Goal: Task Accomplishment & Management: Manage account settings

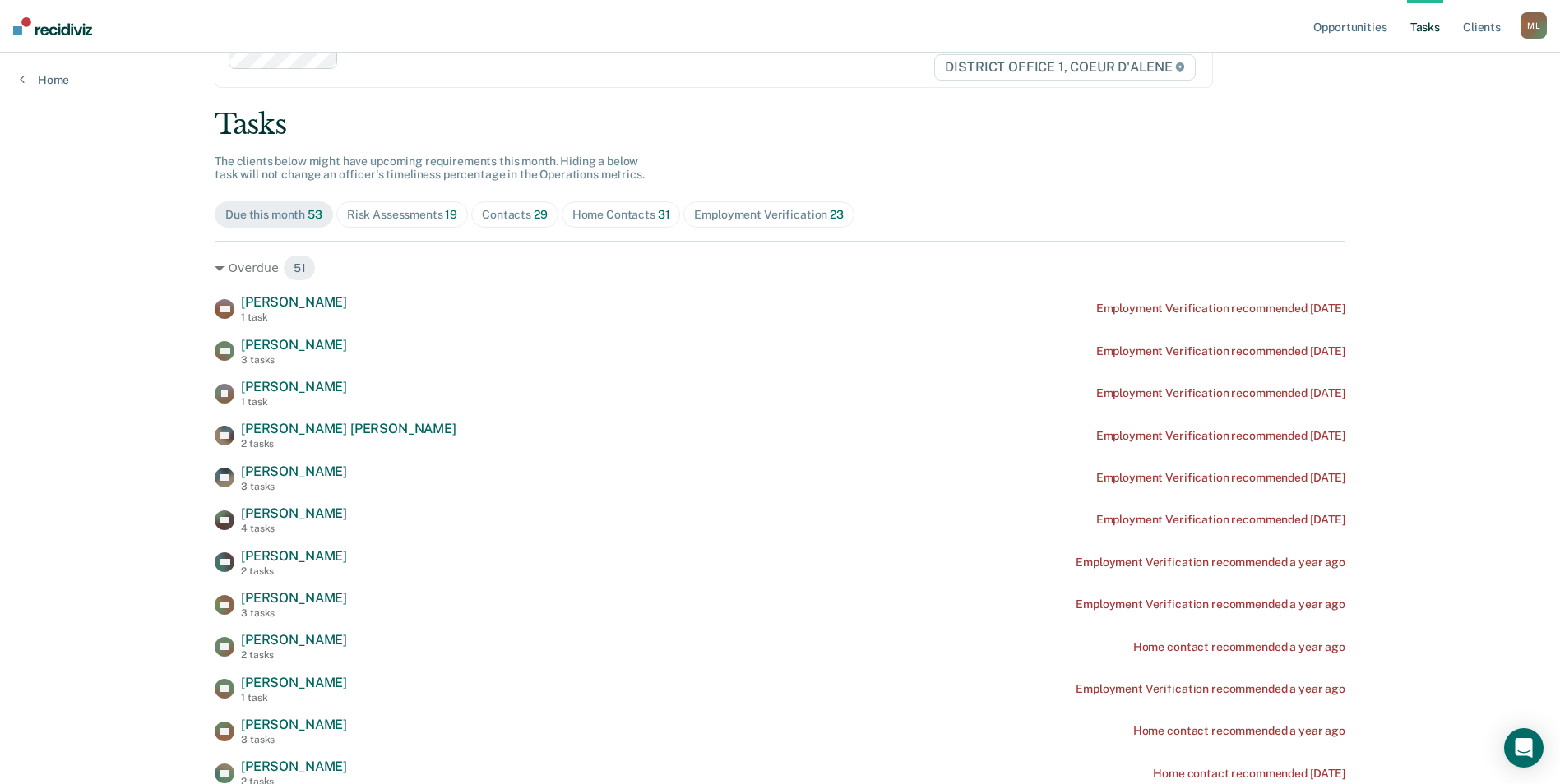
scroll to position [82, 0]
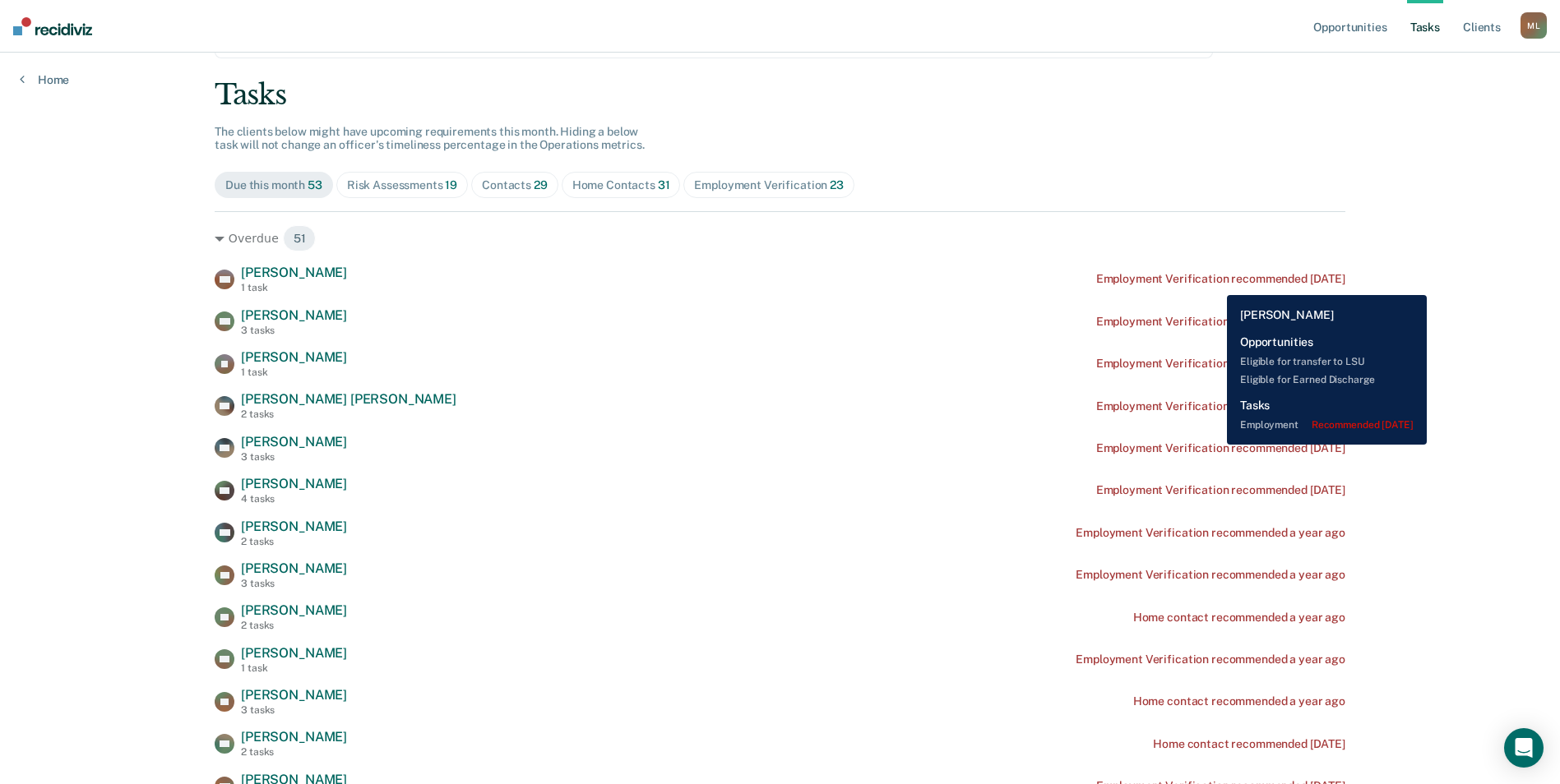
click at [1214, 282] on div "Employment Verification recommended [DATE]" at bounding box center [1221, 279] width 249 height 14
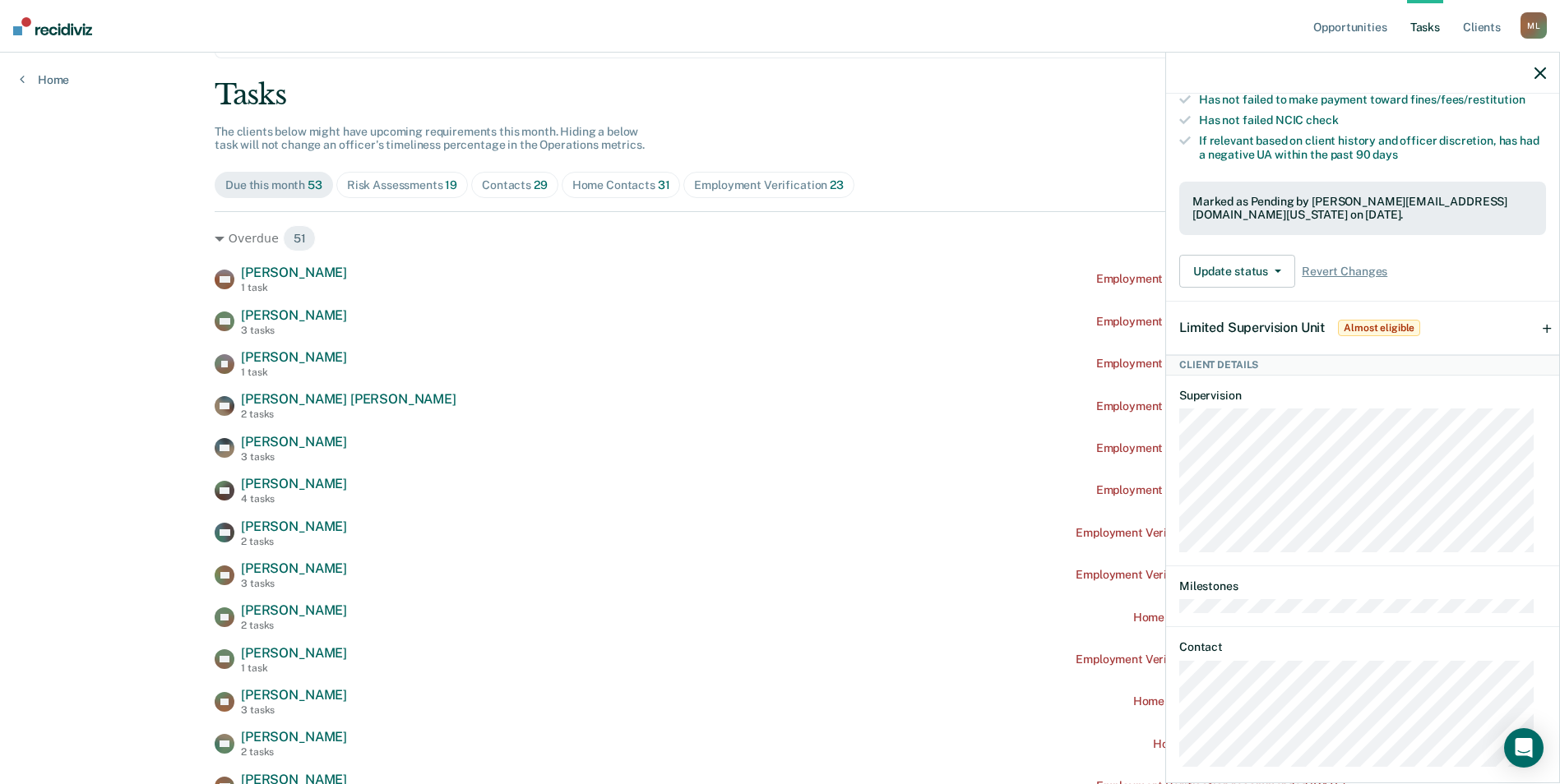
scroll to position [411, 0]
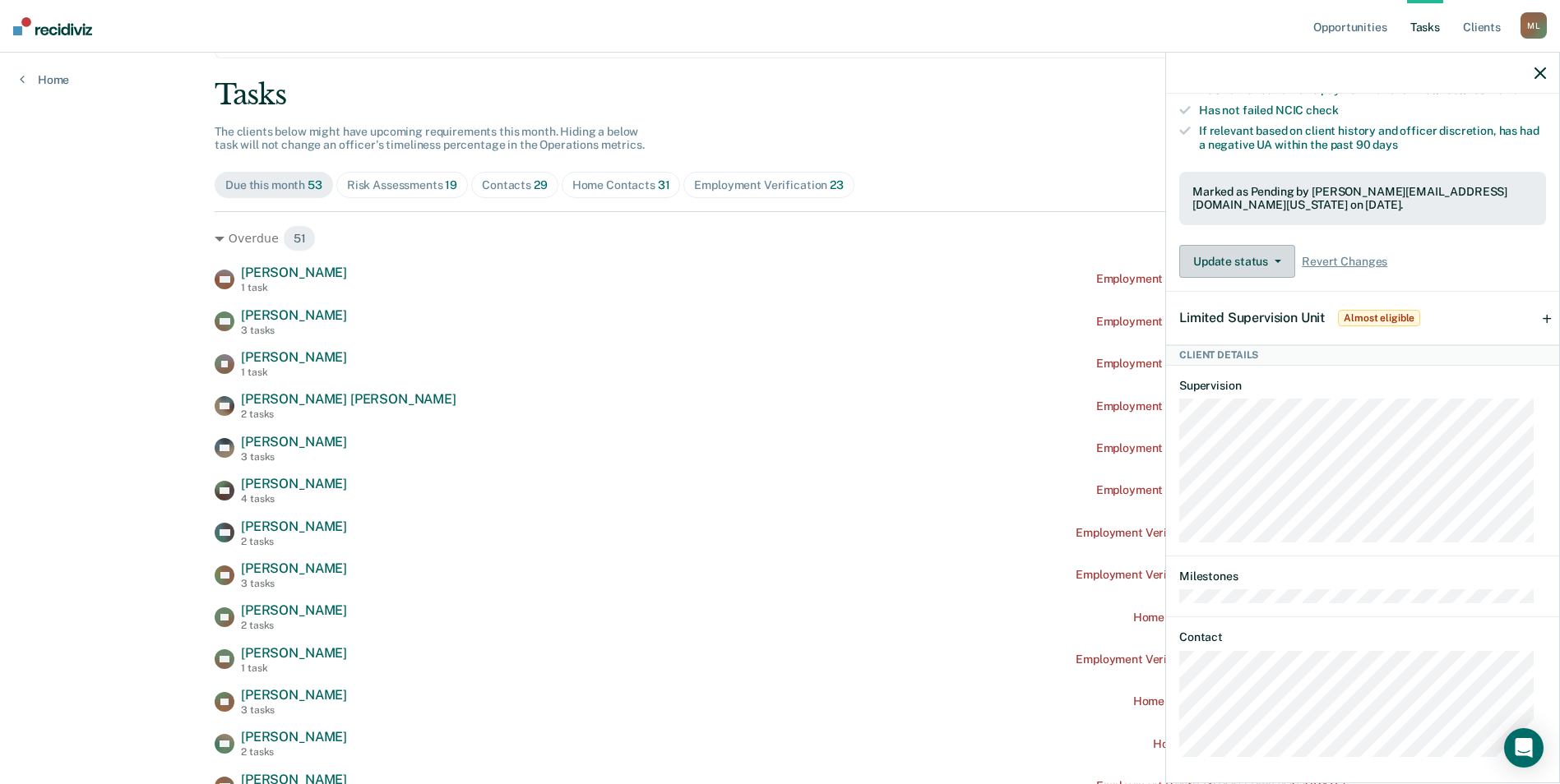
click at [1272, 278] on button "Update status" at bounding box center [1237, 262] width 116 height 33
click at [1268, 335] on button "Mark Ineligible" at bounding box center [1259, 327] width 159 height 26
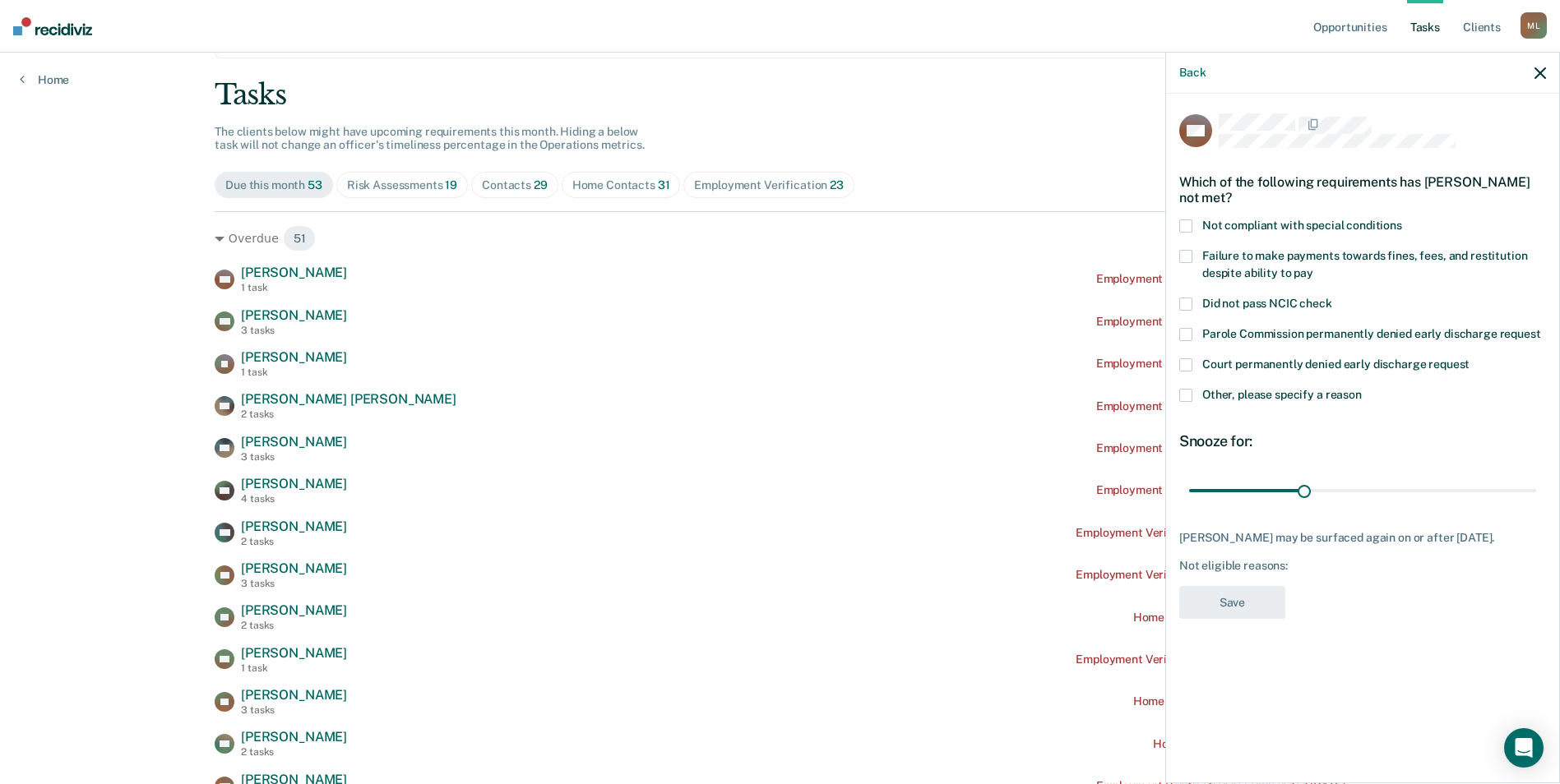
click at [1187, 390] on span at bounding box center [1185, 395] width 13 height 13
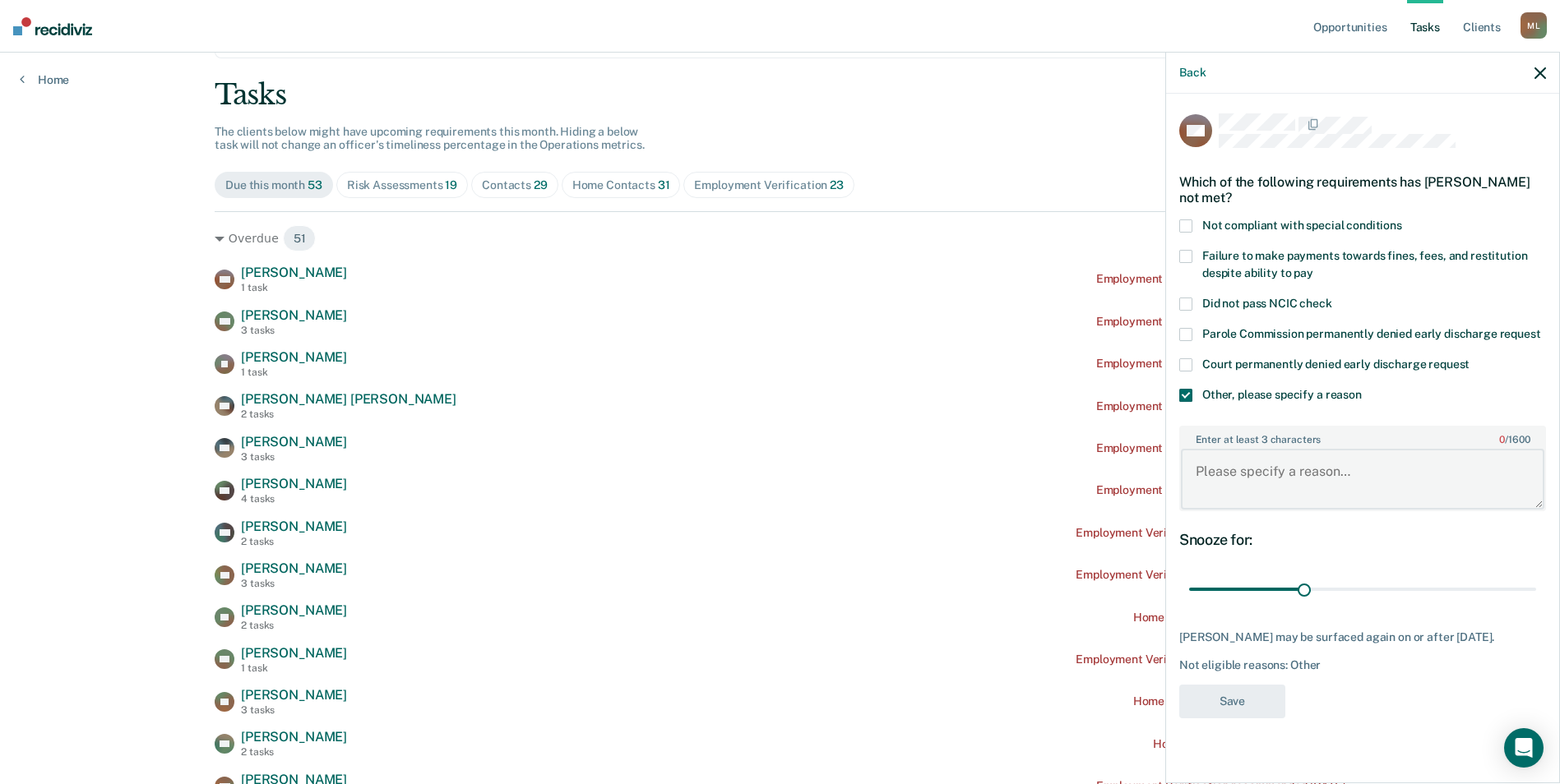
click at [1297, 477] on textarea "Enter at least 3 characters 0 / 1600" at bounding box center [1362, 479] width 364 height 60
type textarea "[PERSON_NAME] is disabled and in a wheelchair"
click at [1546, 77] on div "Back" at bounding box center [1362, 73] width 393 height 41
click at [1541, 77] on icon "button" at bounding box center [1539, 73] width 11 height 11
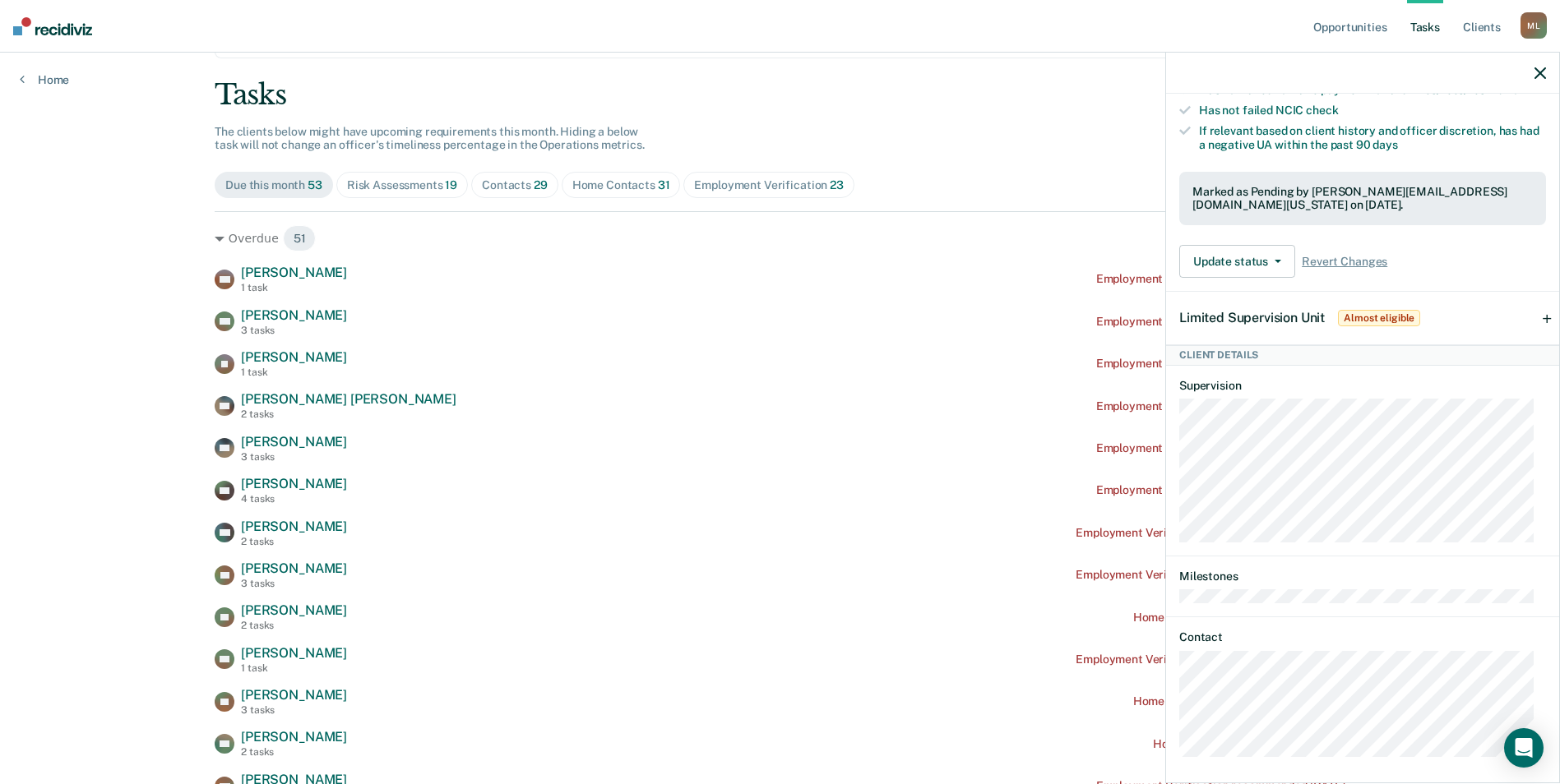
click at [814, 179] on div "Employment Verification 23" at bounding box center [769, 186] width 149 height 14
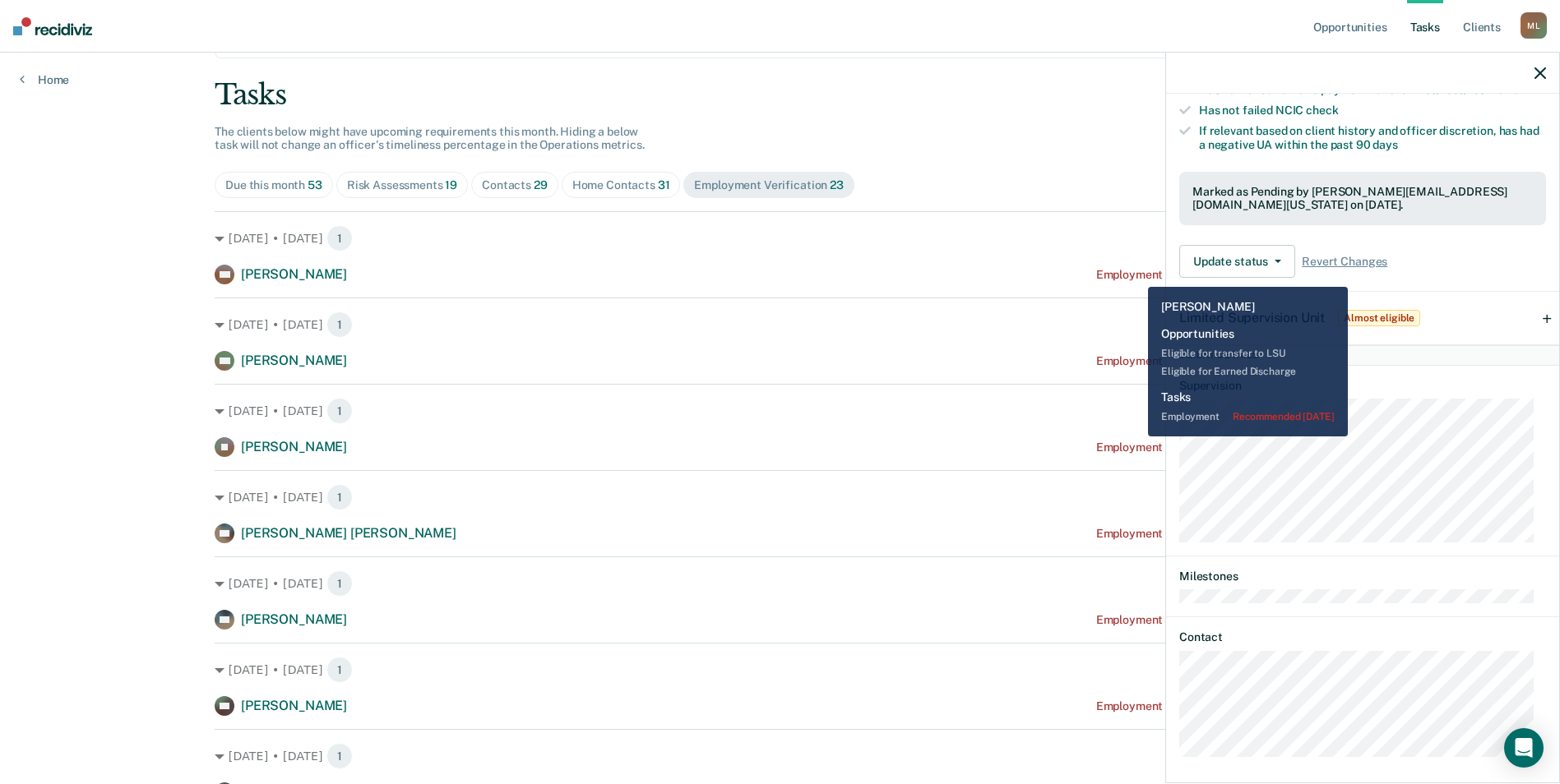
click at [1136, 275] on div "Employment Verification recommended [DATE]" at bounding box center [1221, 275] width 249 height 14
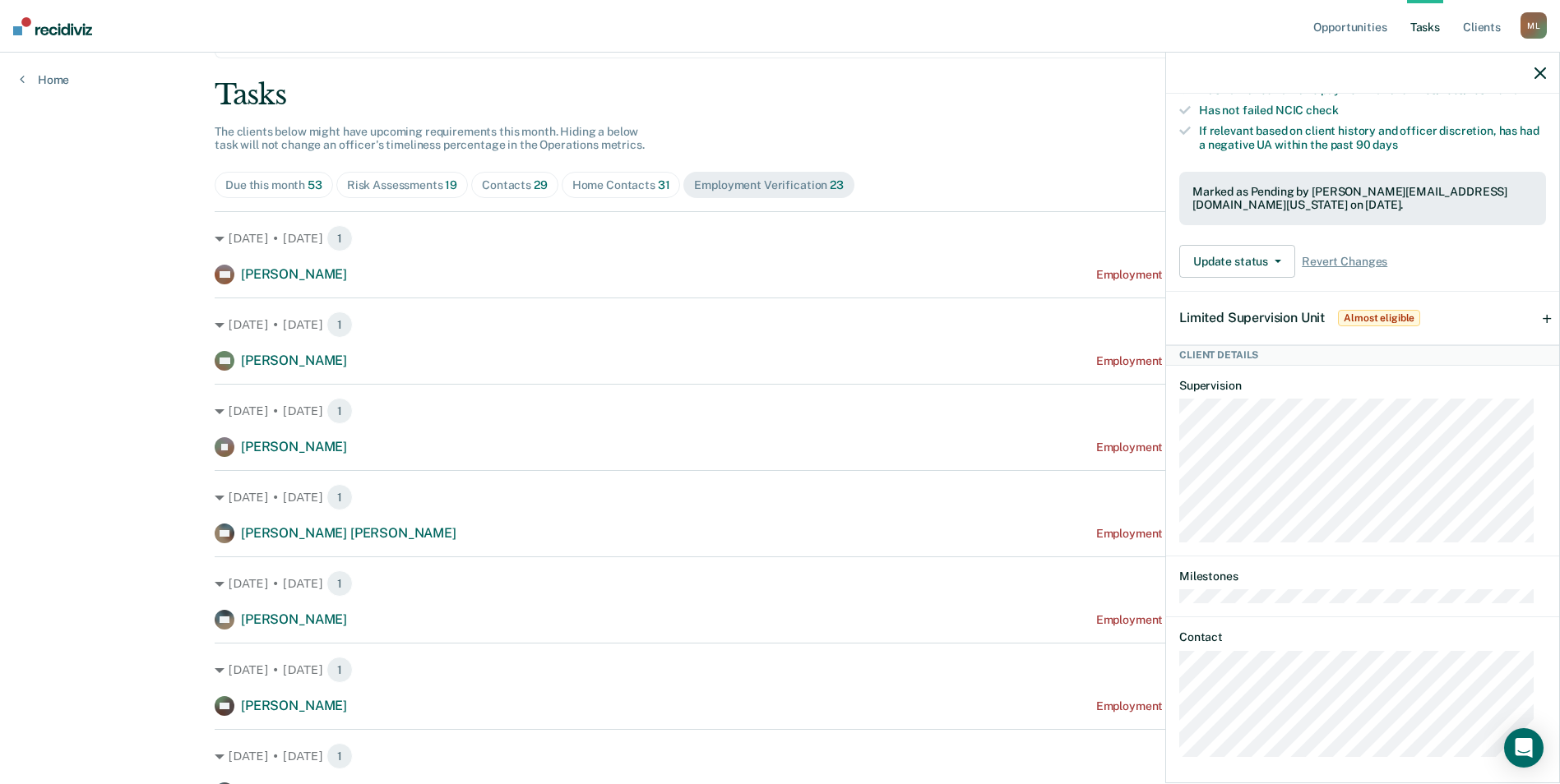
click at [1534, 77] on icon "button" at bounding box center [1539, 73] width 11 height 11
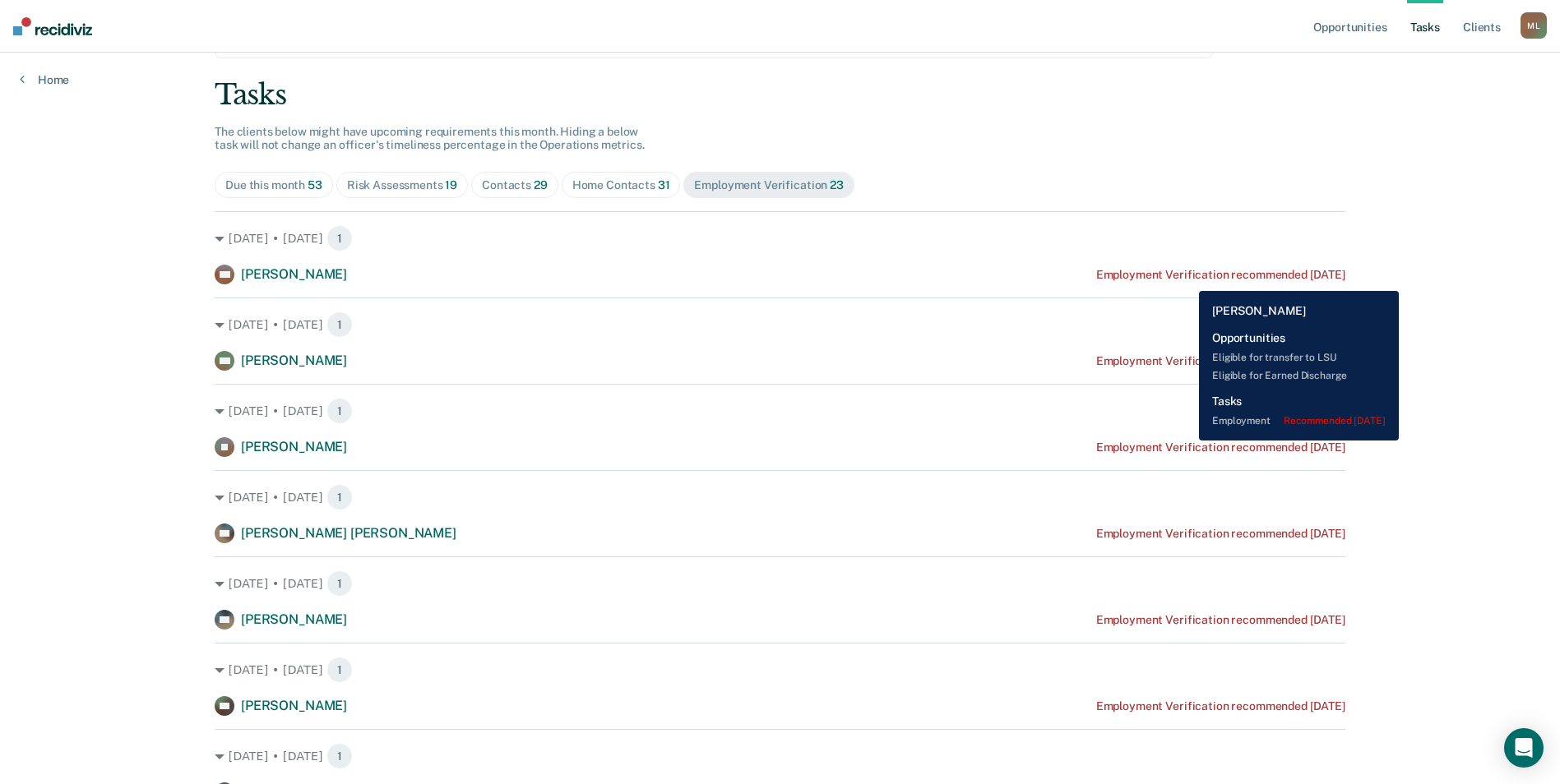
click at [1187, 279] on div "Employment Verification recommended [DATE]" at bounding box center [1221, 275] width 249 height 14
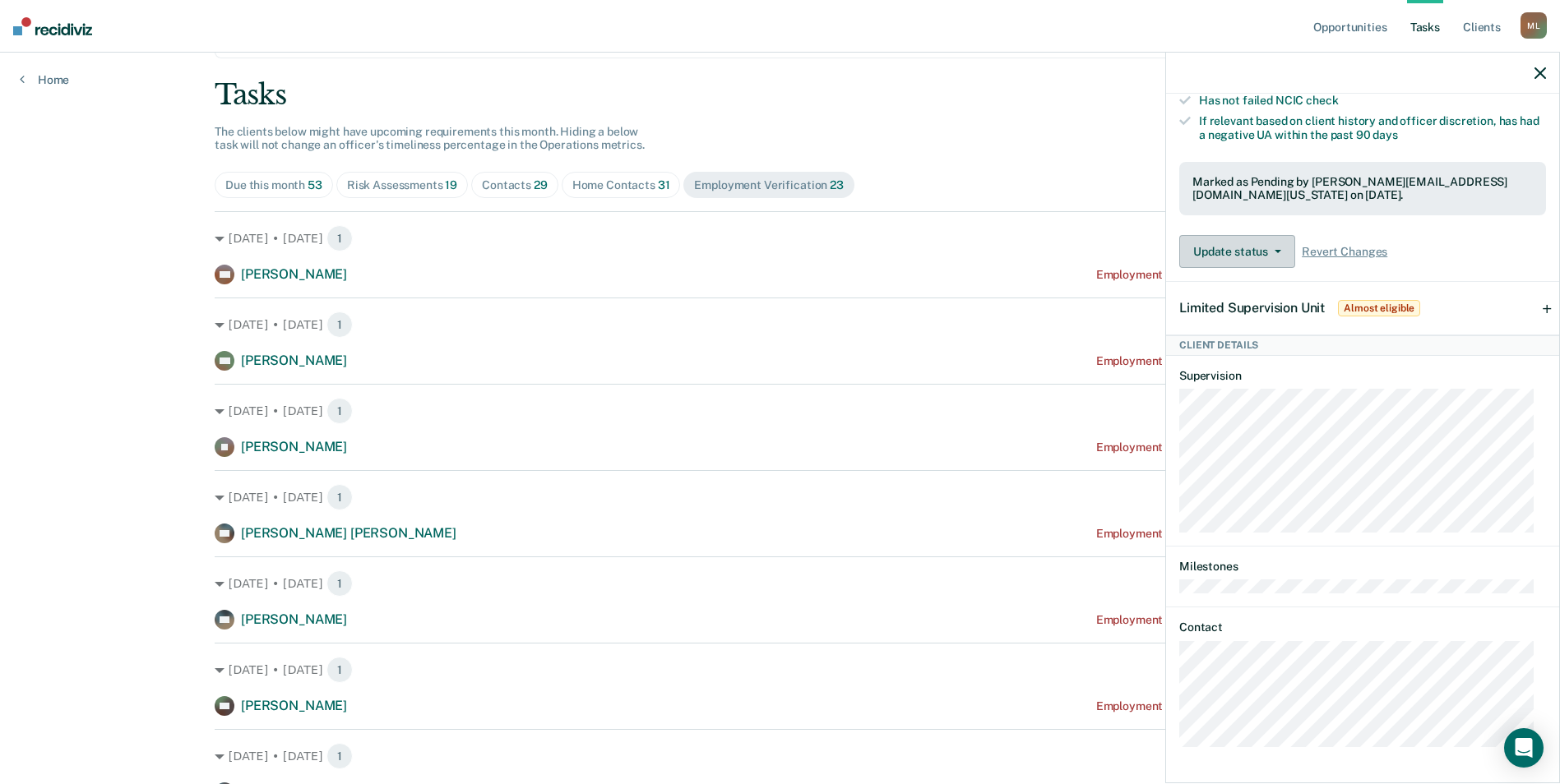
scroll to position [351, 0]
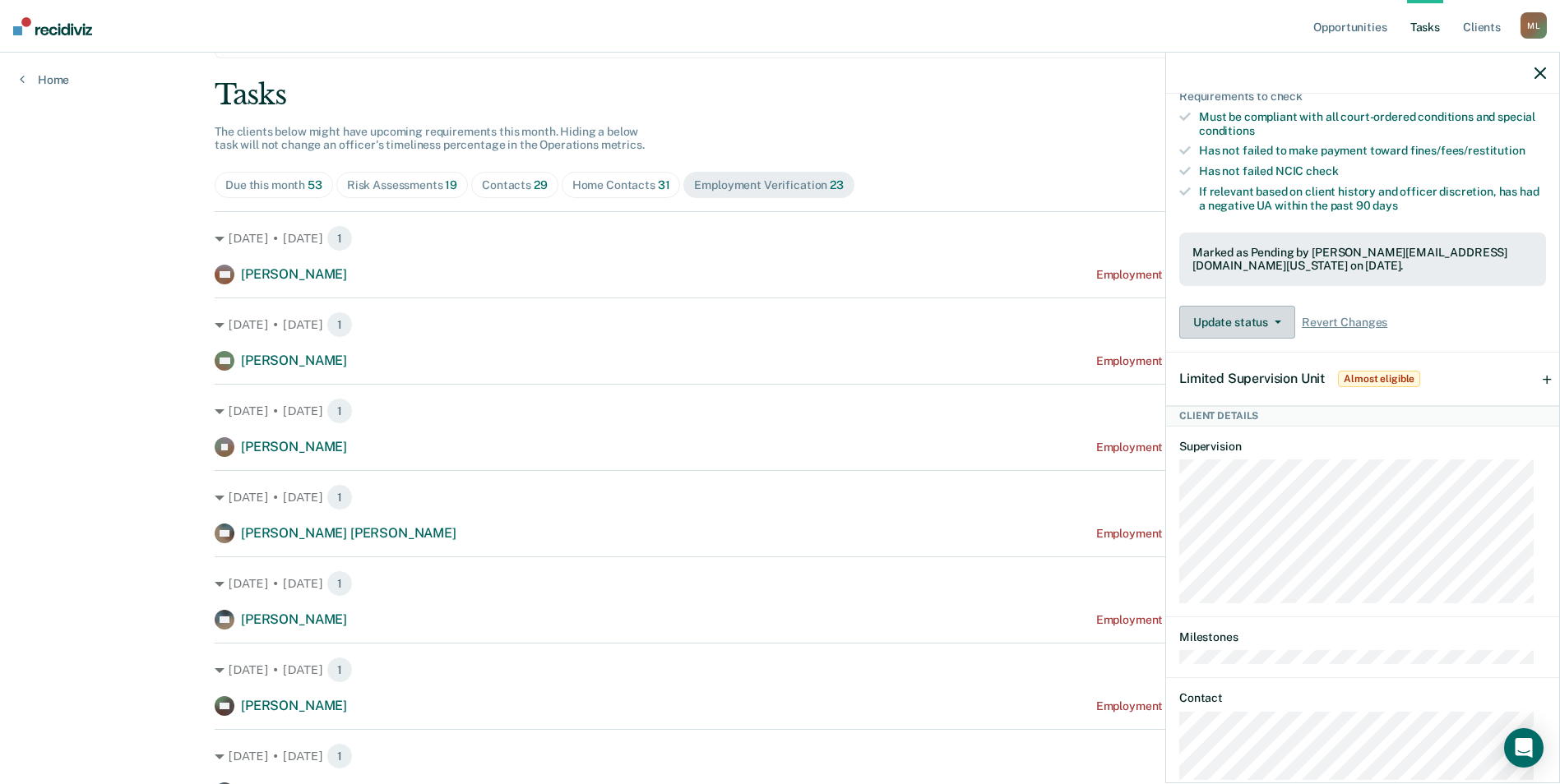
click at [1278, 338] on button "Update status" at bounding box center [1237, 322] width 116 height 33
click at [1258, 401] on button "Mark Ineligible" at bounding box center [1259, 388] width 159 height 26
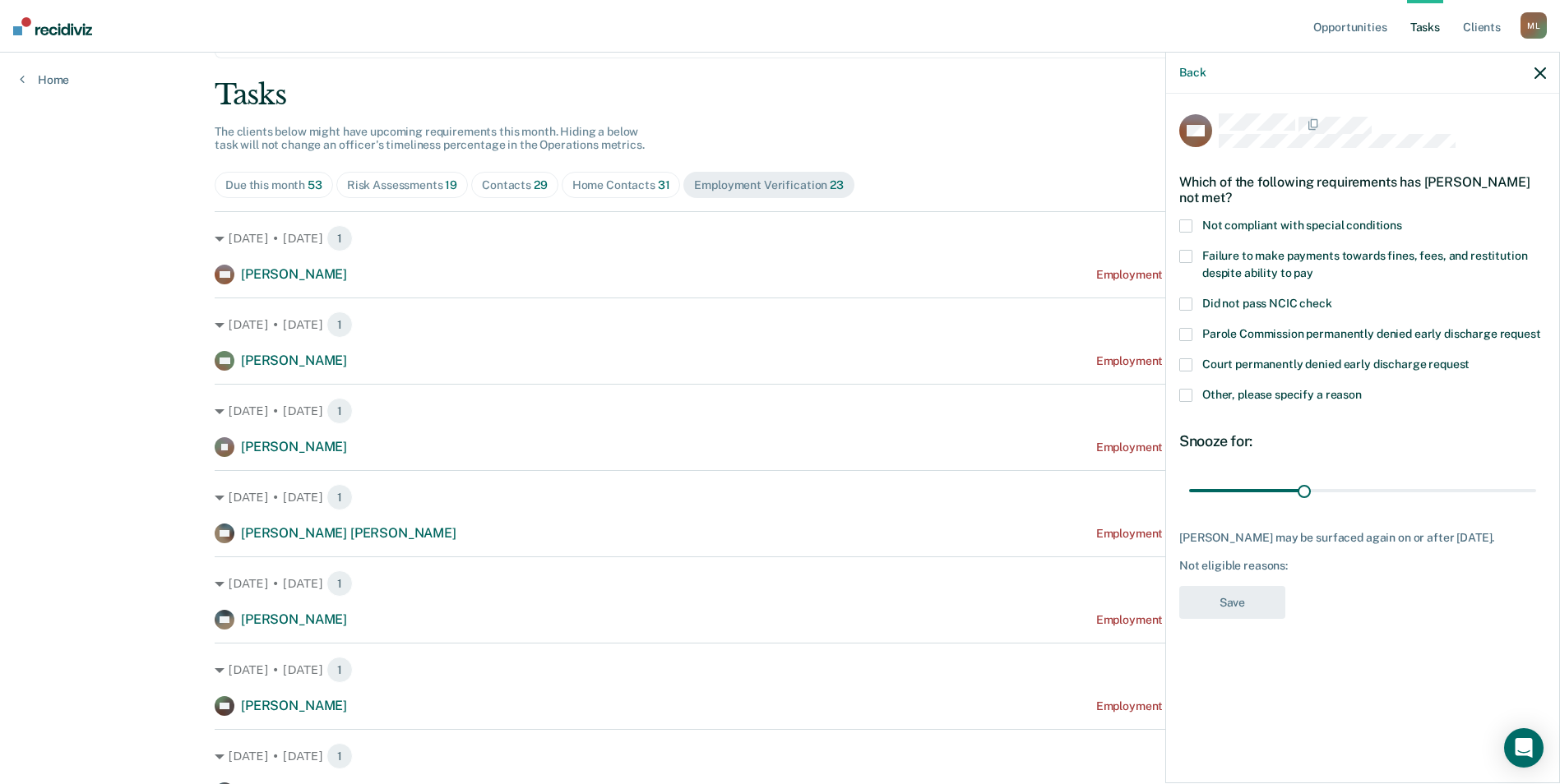
click at [1540, 73] on icon "button" at bounding box center [1539, 73] width 11 height 11
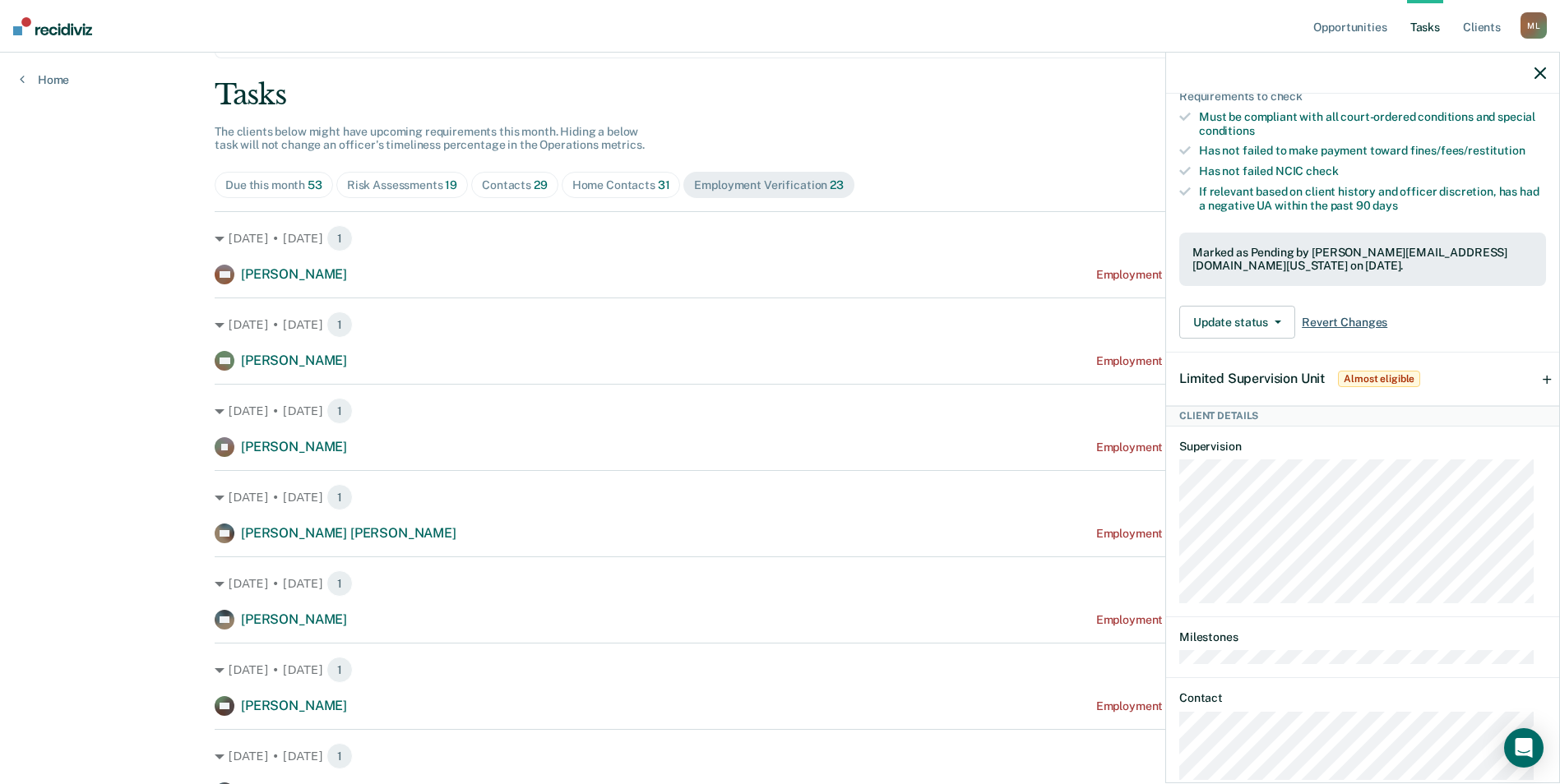
click at [1351, 330] on span "Revert Changes" at bounding box center [1344, 323] width 86 height 14
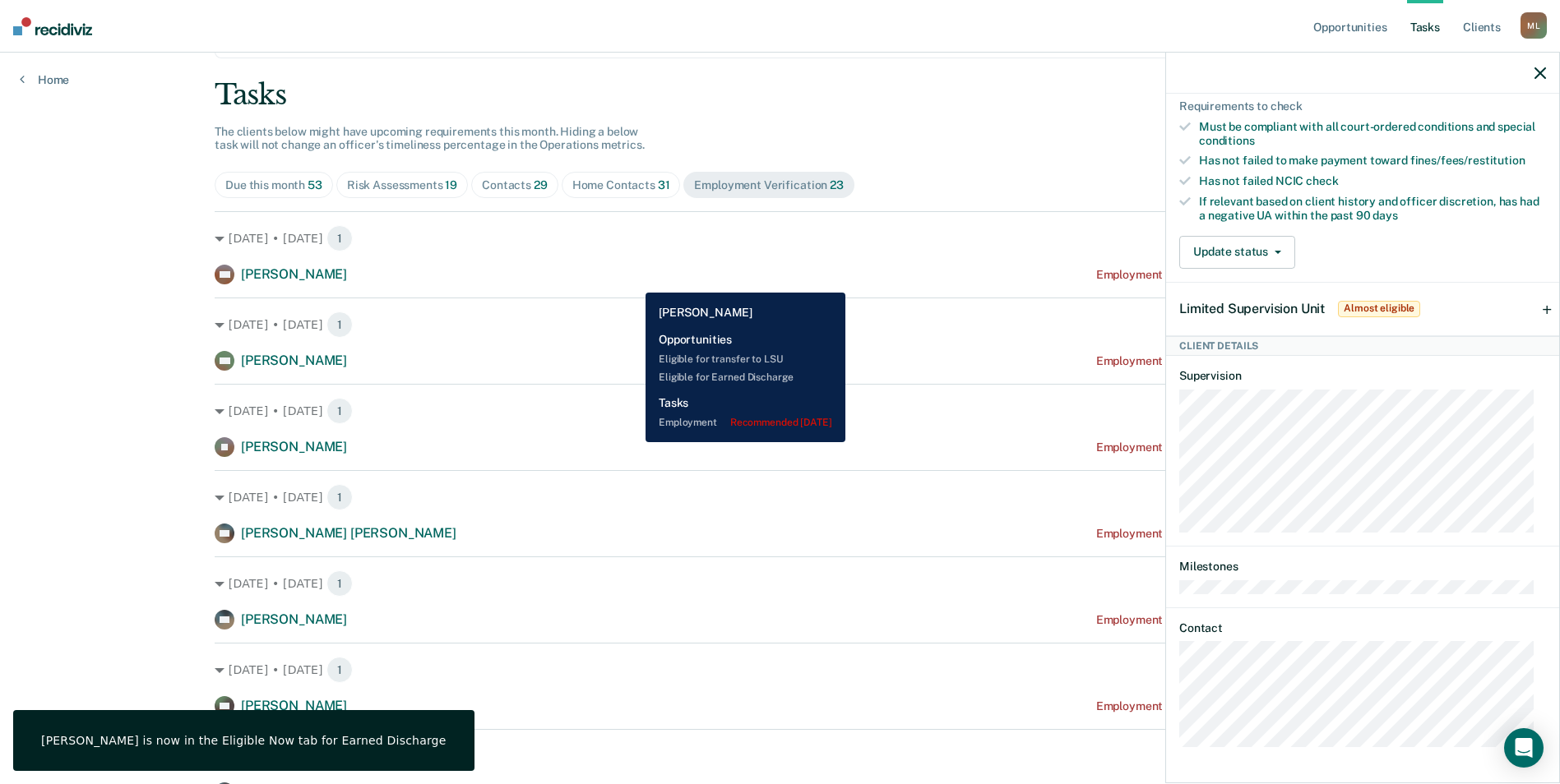
click at [633, 281] on div "VM [PERSON_NAME] Employment Verification recommended [DATE]" at bounding box center [779, 275] width 1131 height 20
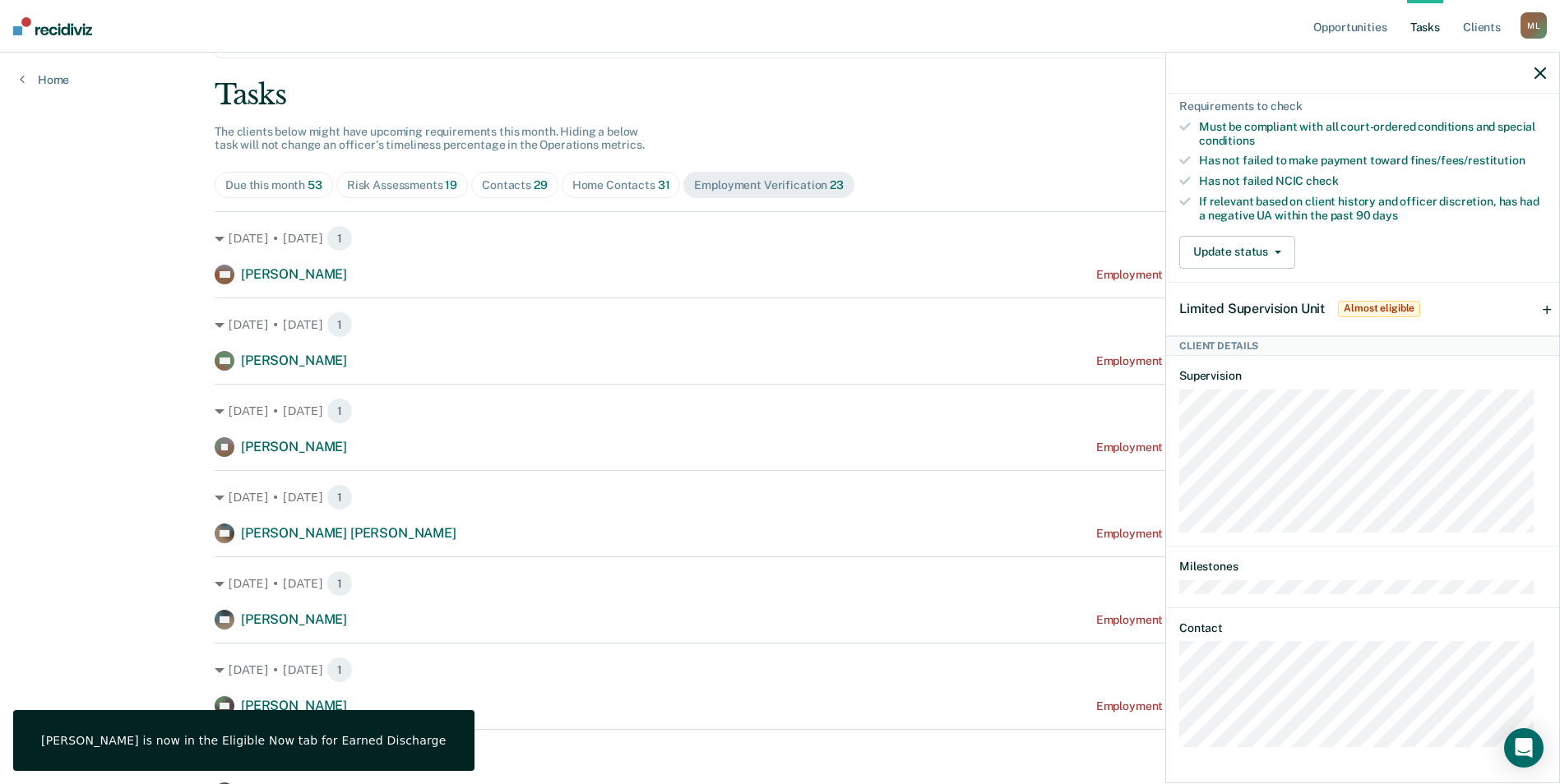
click at [625, 198] on span "Home Contacts 31" at bounding box center [621, 185] width 119 height 26
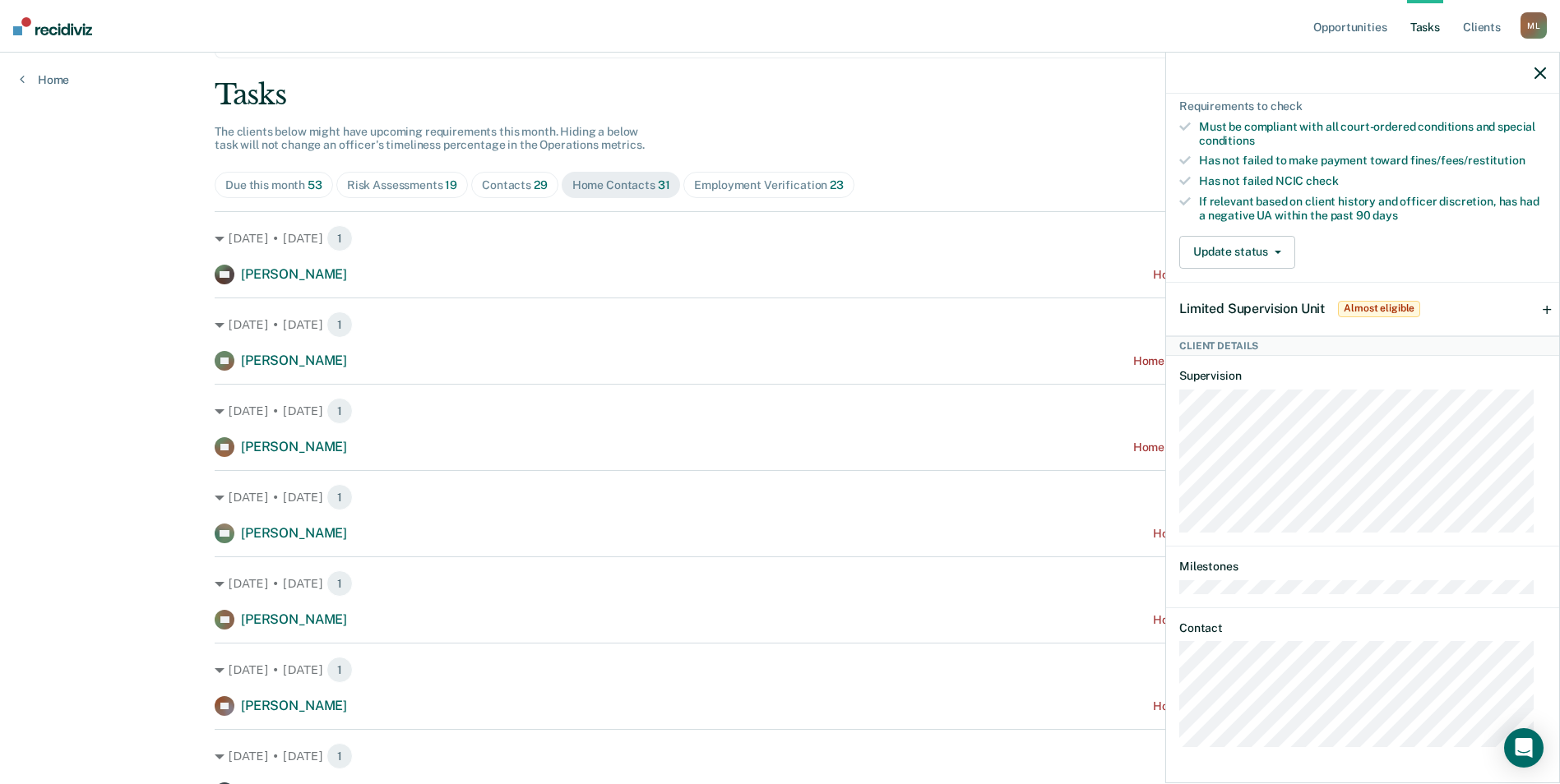
click at [410, 185] on div "Risk Assessments 19" at bounding box center [403, 186] width 111 height 14
click at [1535, 76] on icon "button" at bounding box center [1539, 73] width 11 height 11
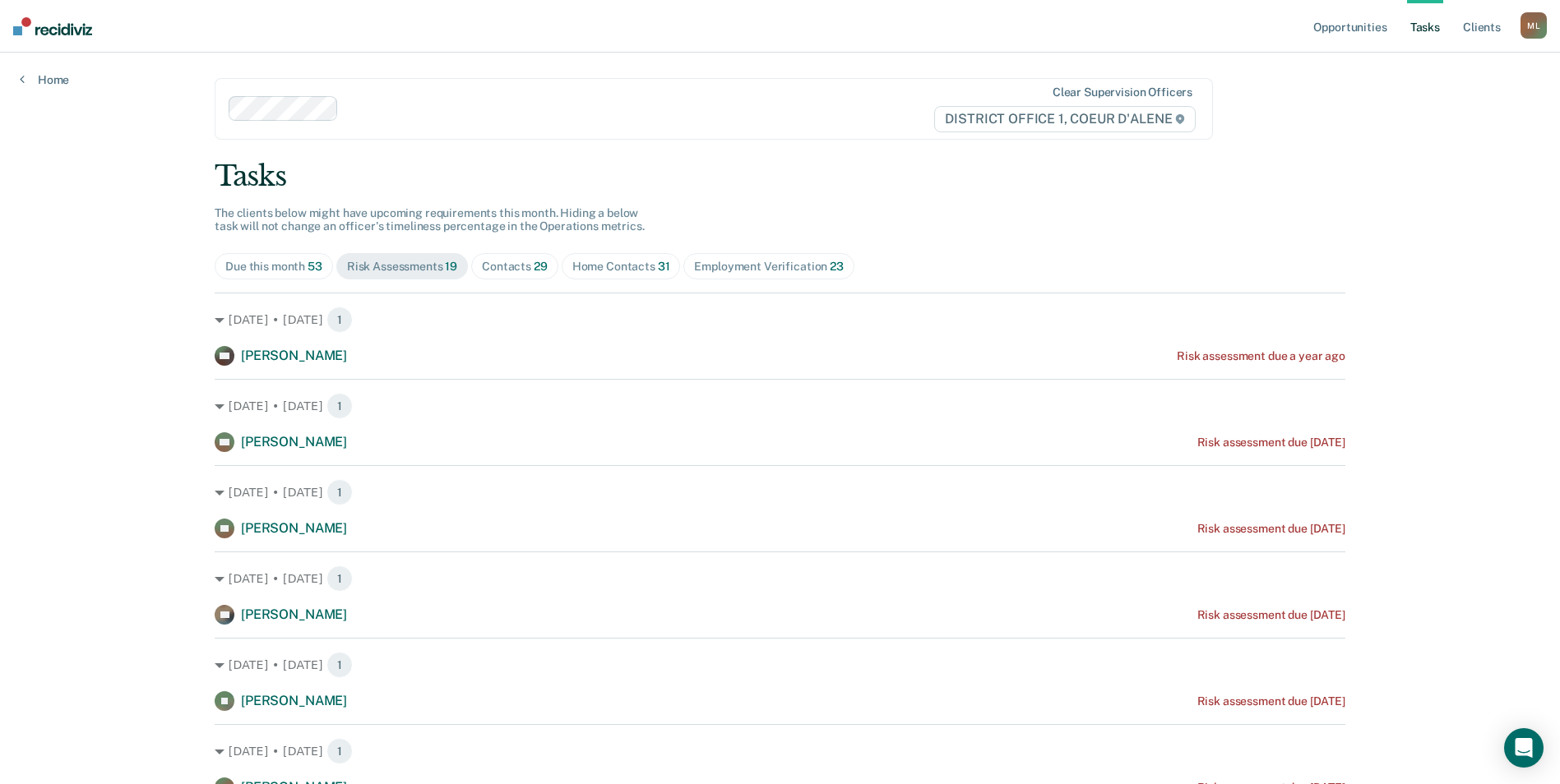
scroll to position [0, 0]
click at [534, 262] on span "29" at bounding box center [541, 267] width 14 height 13
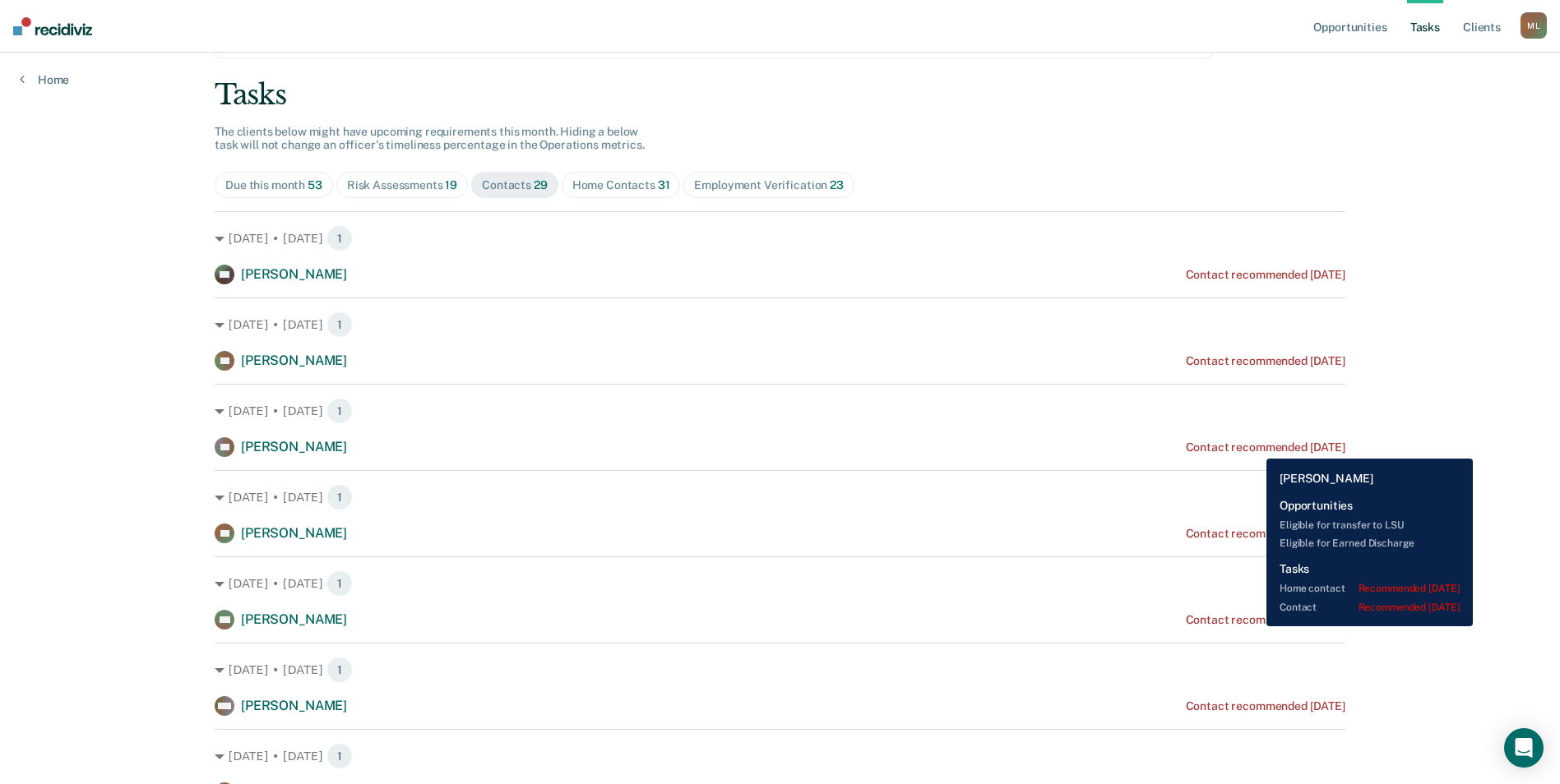
click at [1254, 446] on div "Contact recommended [DATE]" at bounding box center [1265, 447] width 160 height 14
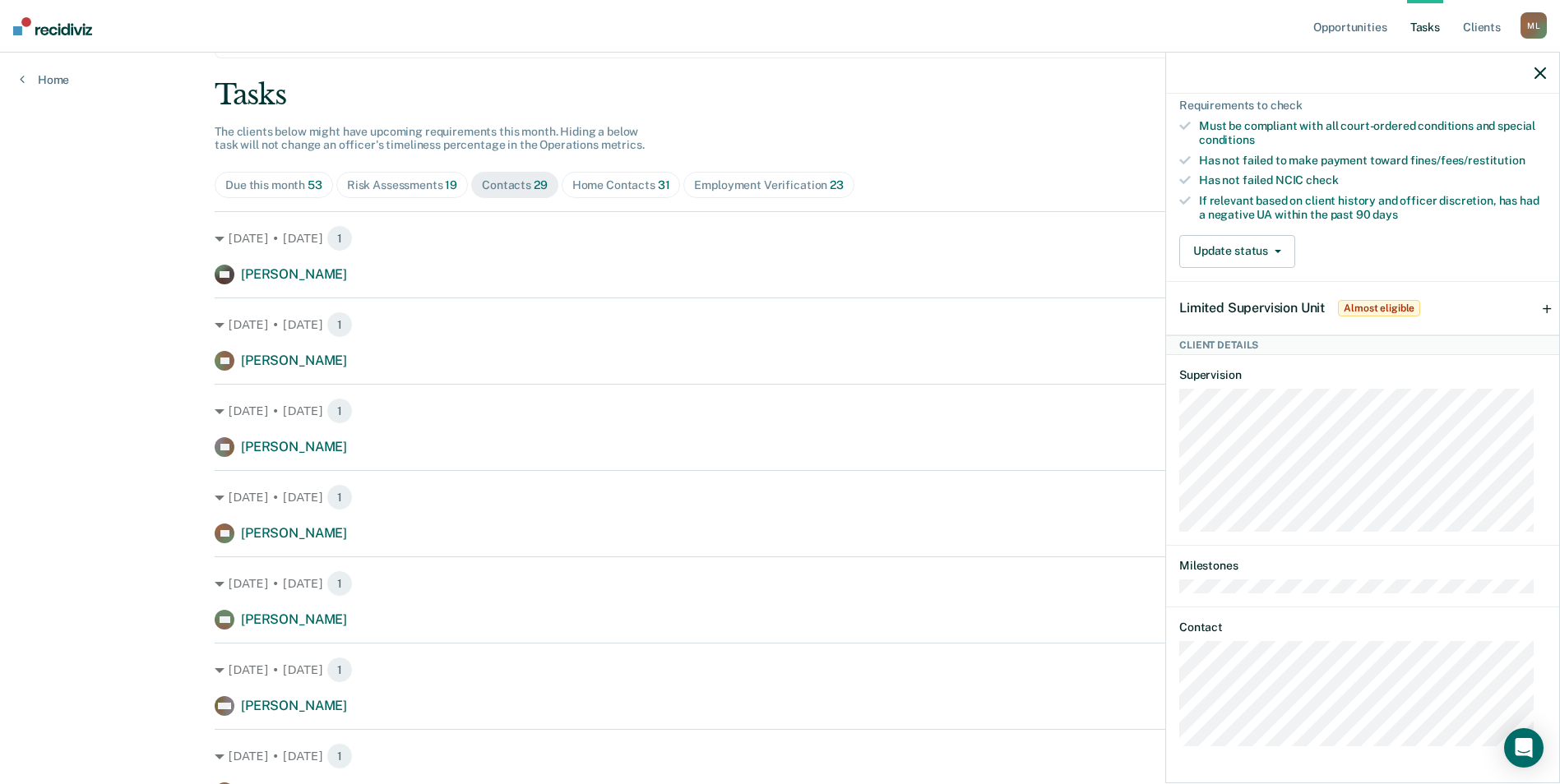
scroll to position [0, 0]
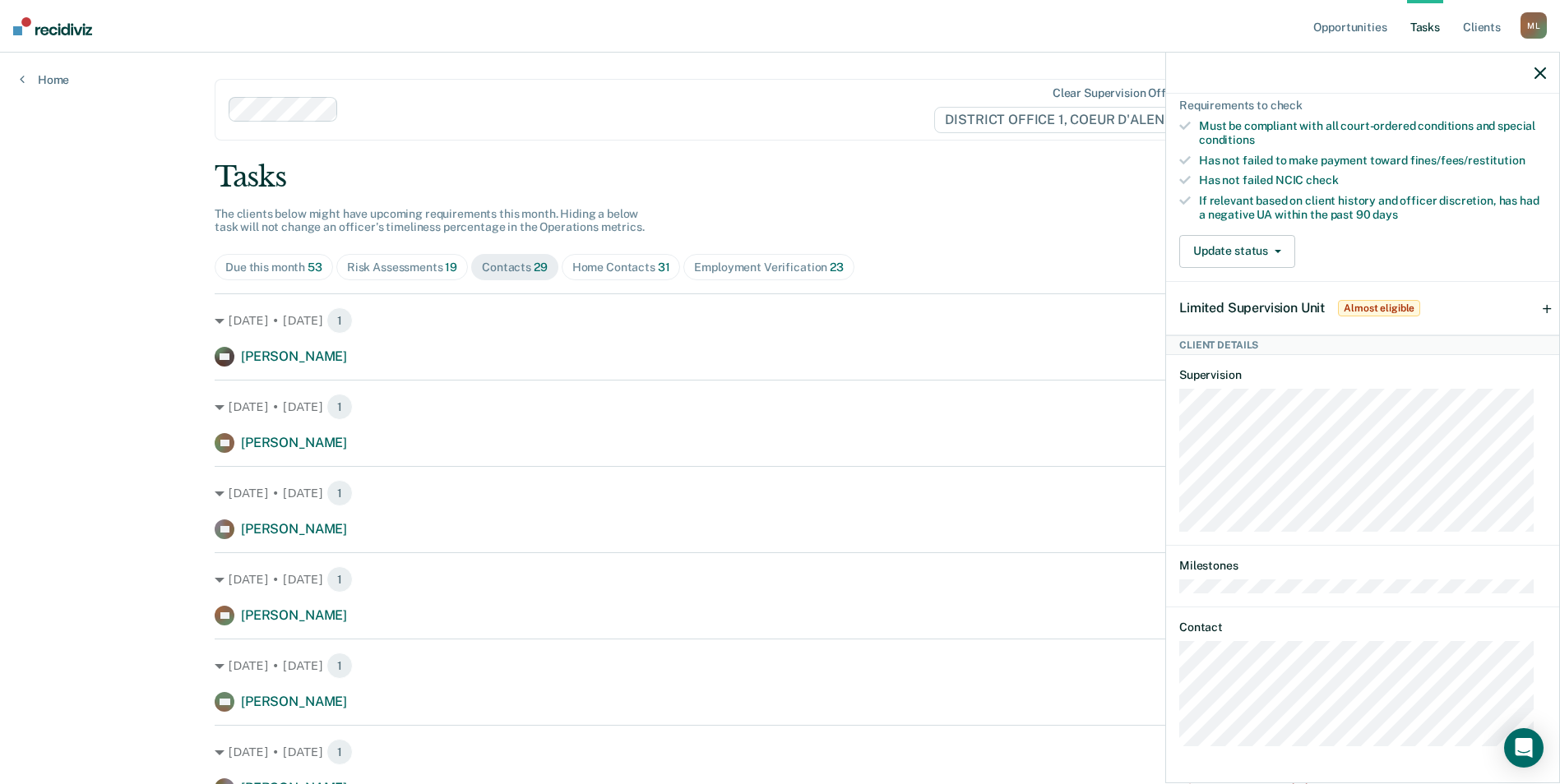
click at [1538, 73] on icon "button" at bounding box center [1539, 73] width 11 height 11
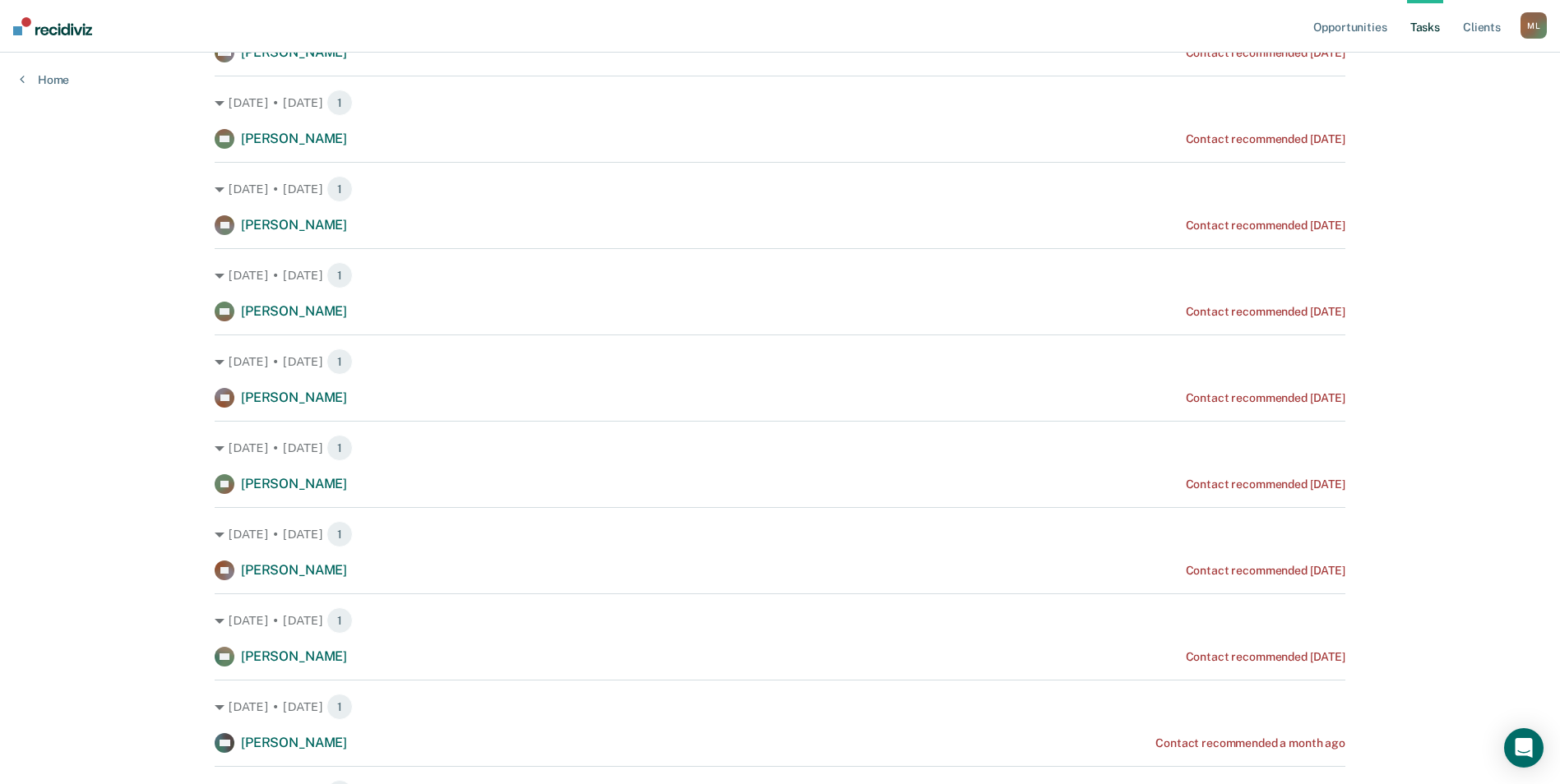
scroll to position [740, 0]
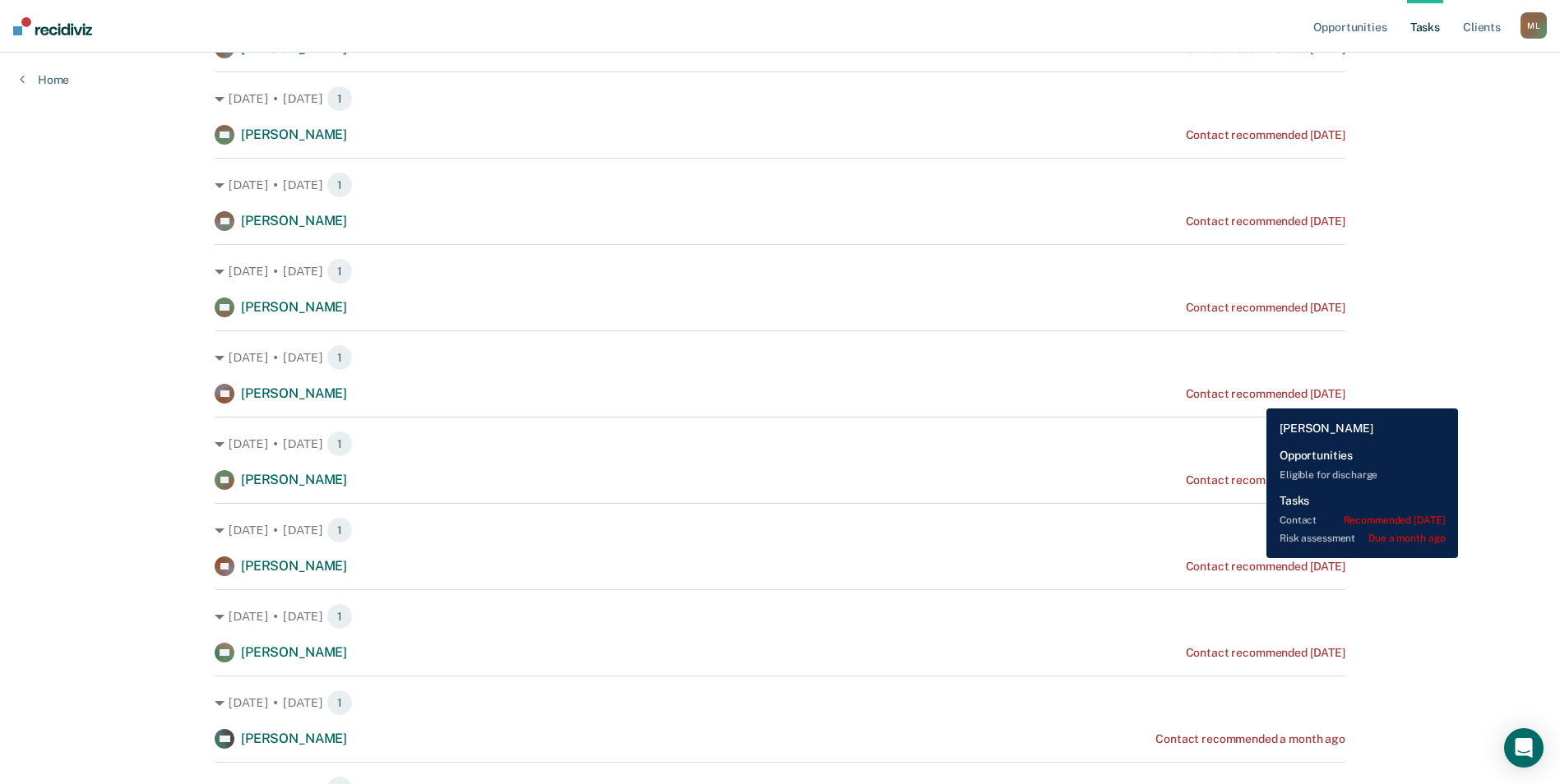
click at [1254, 396] on div "Contact recommended [DATE]" at bounding box center [1265, 394] width 160 height 14
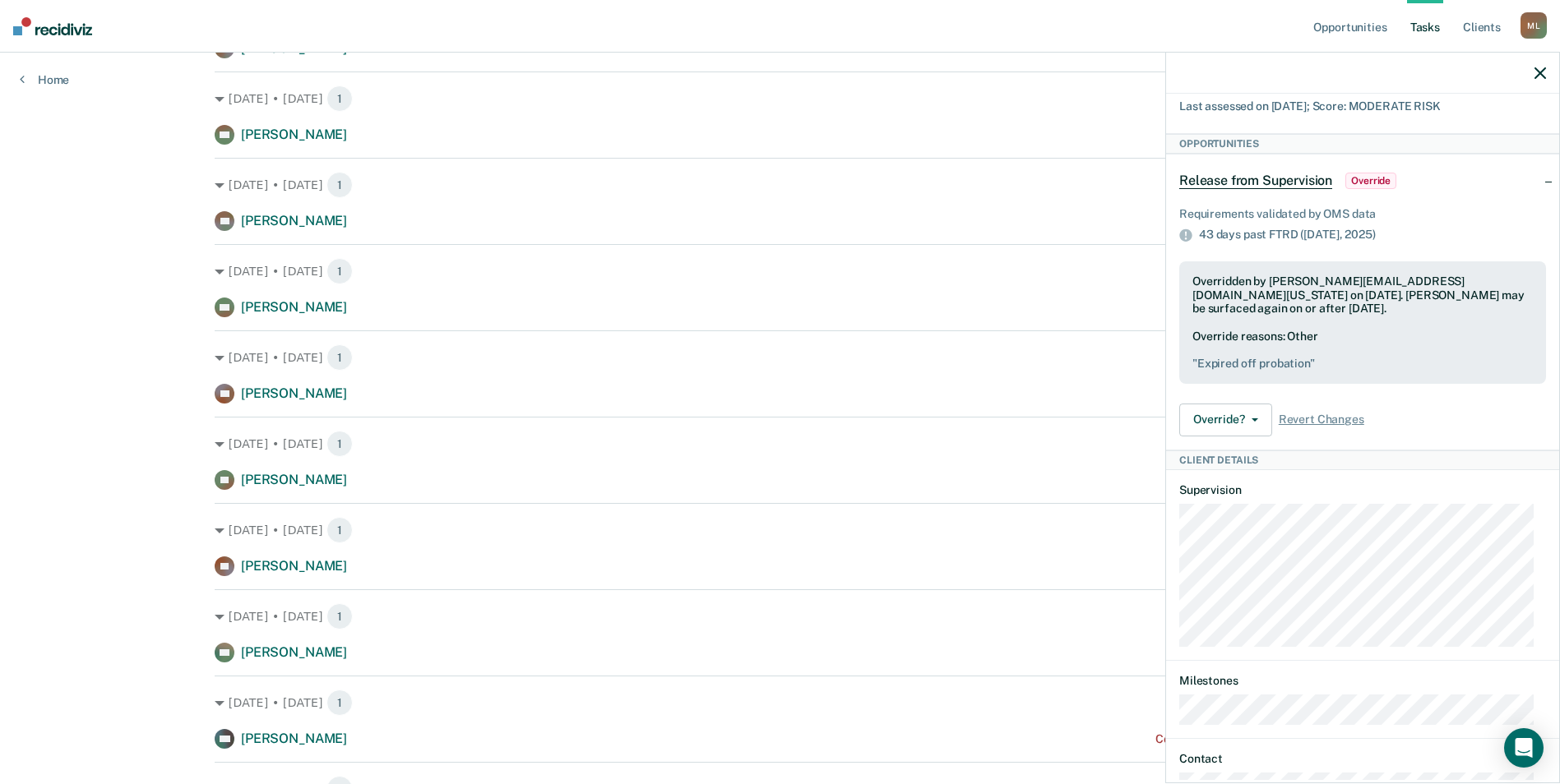
scroll to position [247, 0]
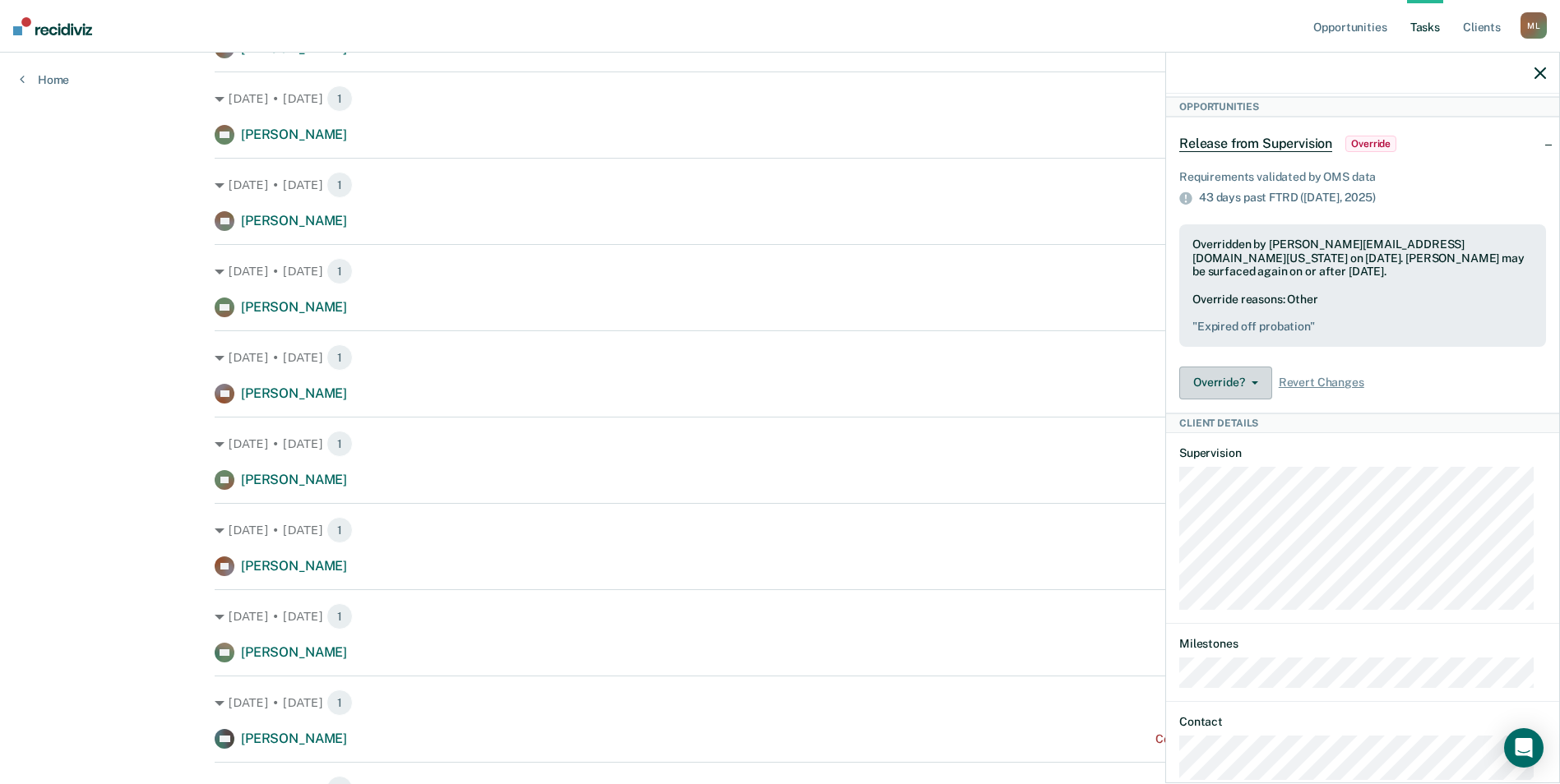
click at [1256, 384] on button "Override?" at bounding box center [1226, 383] width 93 height 33
click at [1265, 449] on button "Update Override Status" at bounding box center [1259, 449] width 159 height 26
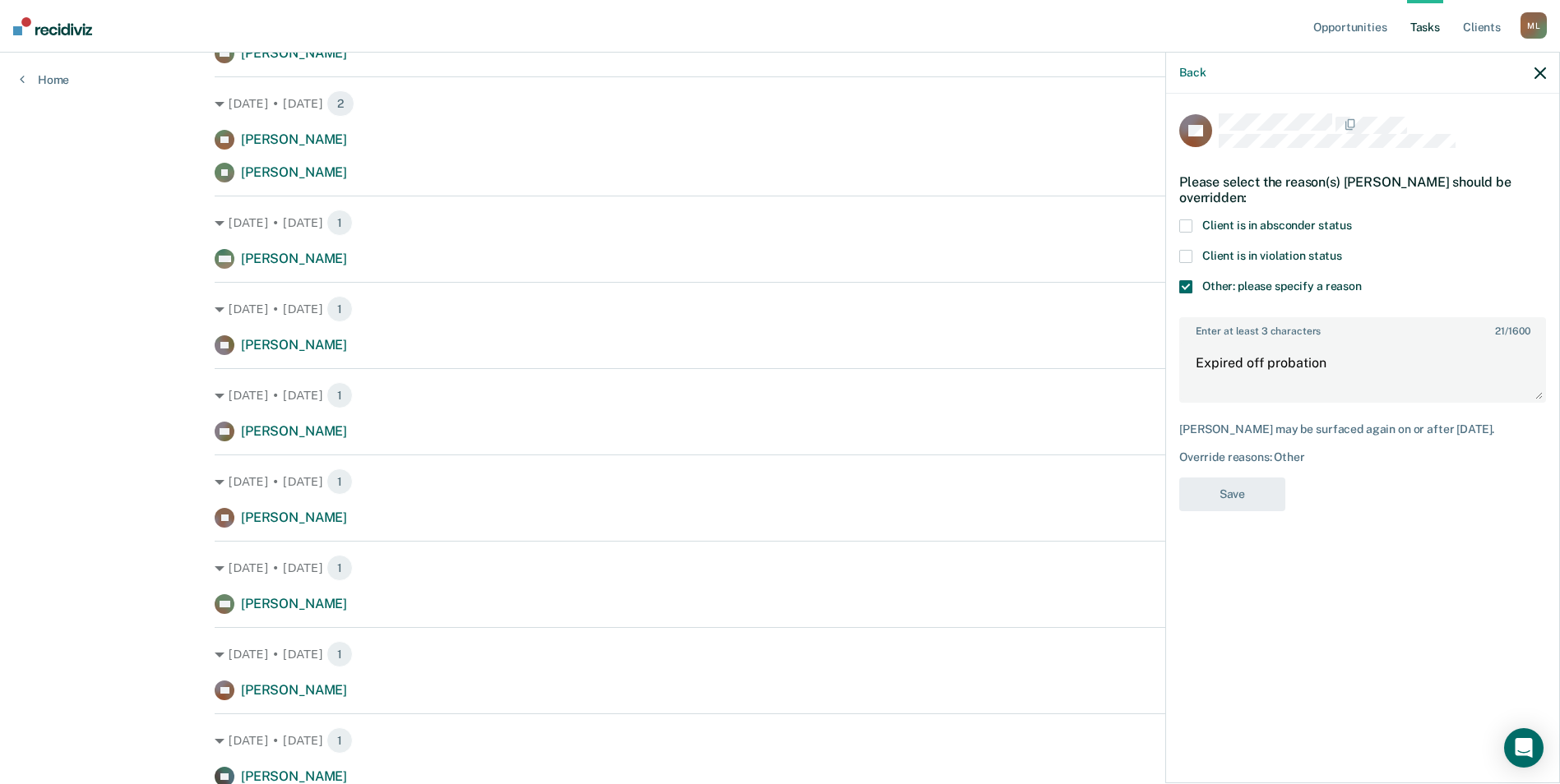
scroll to position [1893, 0]
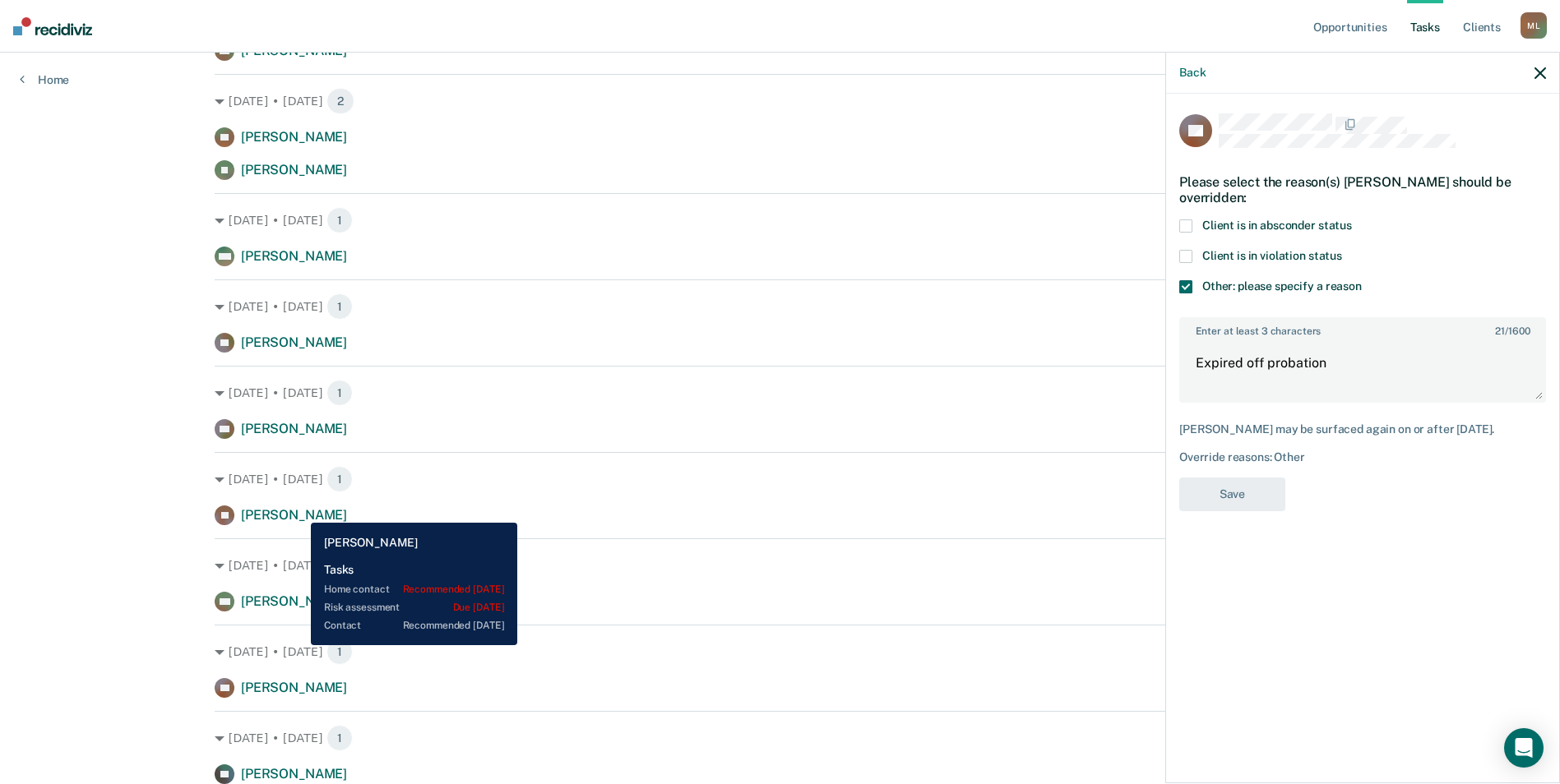
click at [299, 510] on span "[PERSON_NAME]" at bounding box center [294, 515] width 106 height 16
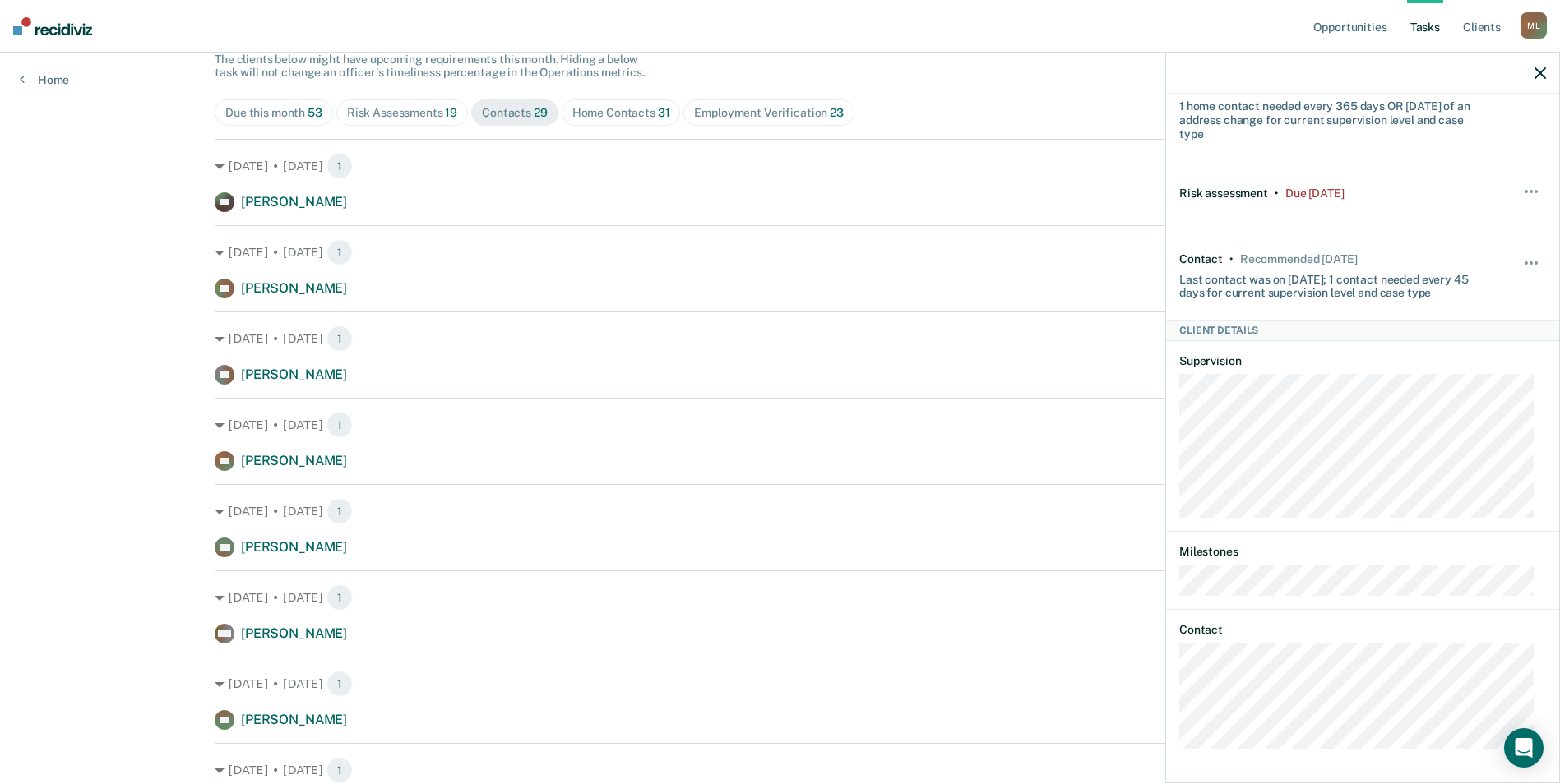
scroll to position [164, 0]
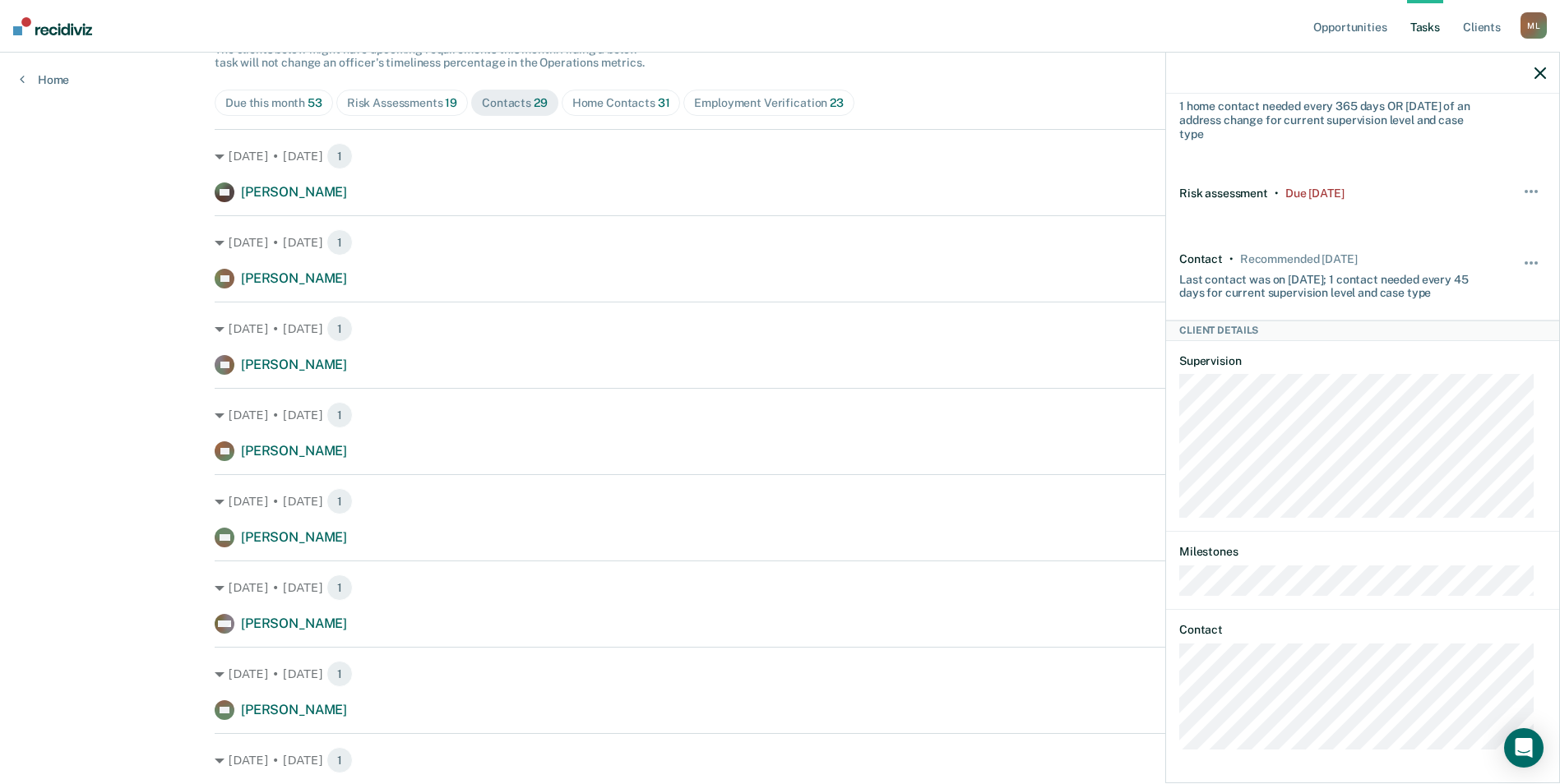
click at [447, 103] on span "19" at bounding box center [451, 102] width 12 height 13
click at [432, 107] on div "Risk Assessments 19" at bounding box center [403, 103] width 111 height 14
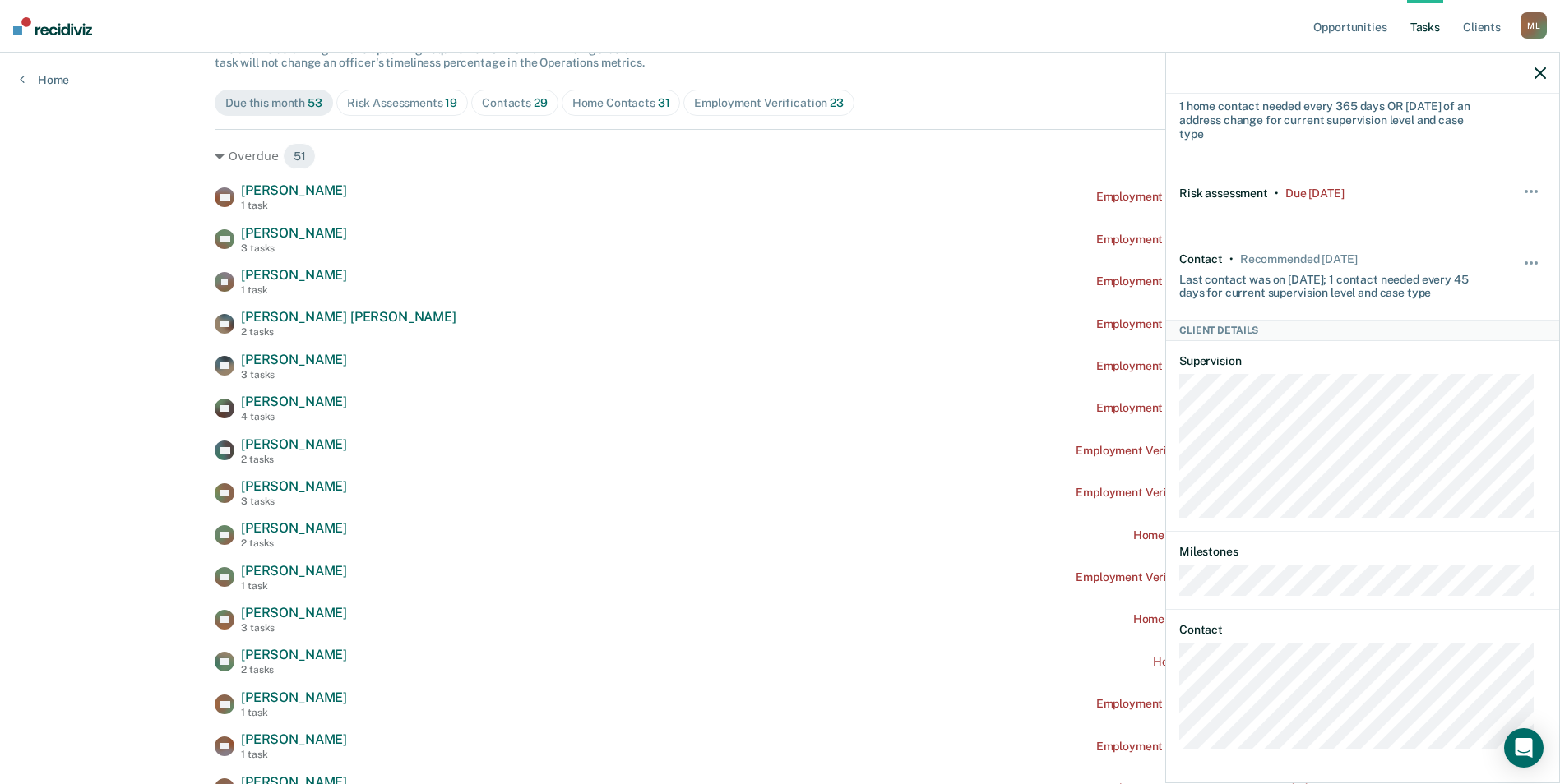
click at [542, 99] on span "Contacts 29" at bounding box center [515, 103] width 87 height 26
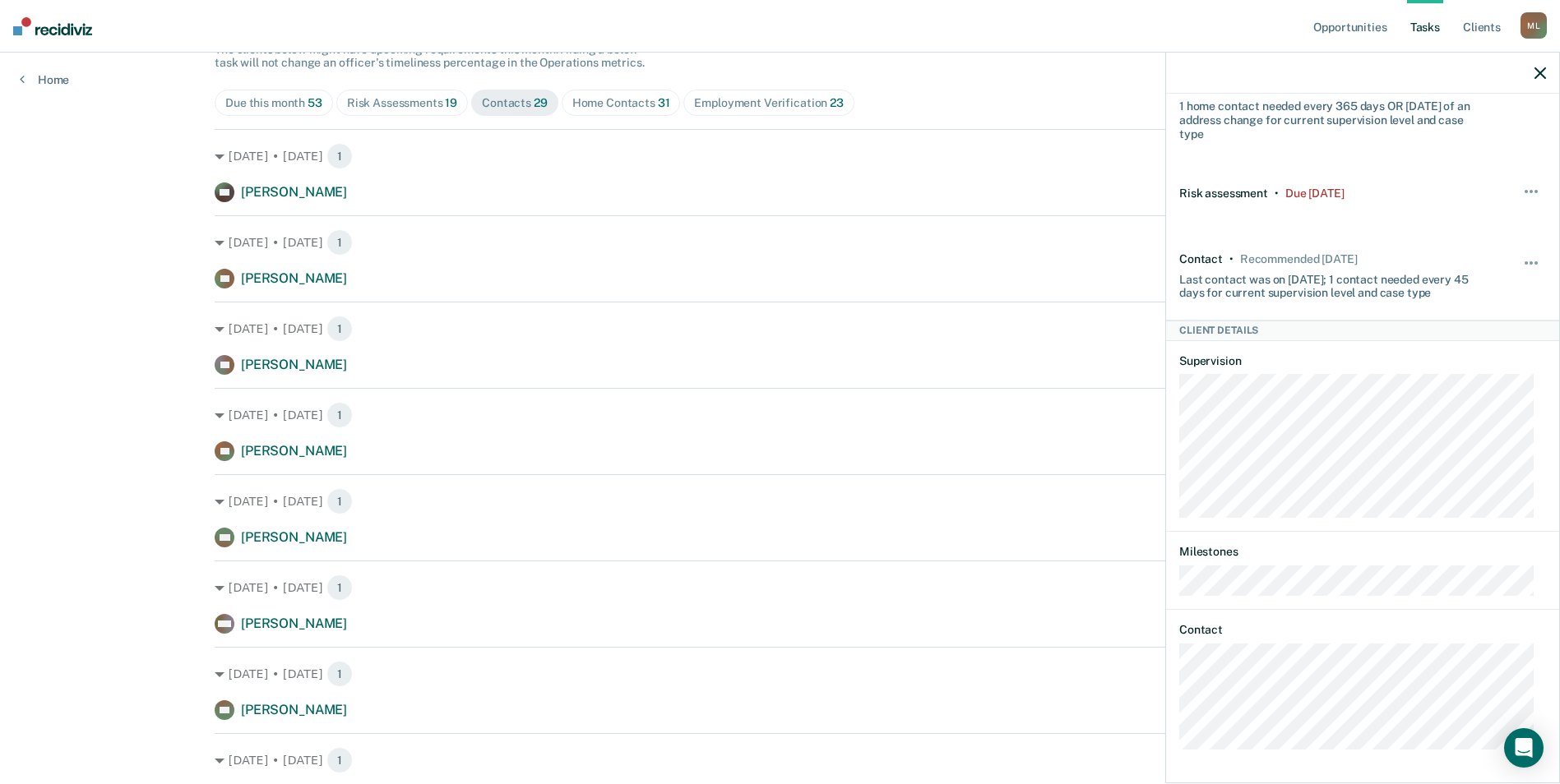
click at [621, 108] on div "Home Contacts 31" at bounding box center [621, 103] width 98 height 14
click at [502, 105] on div "Contacts 29" at bounding box center [515, 103] width 66 height 14
